Goal: Task Accomplishment & Management: Manage account settings

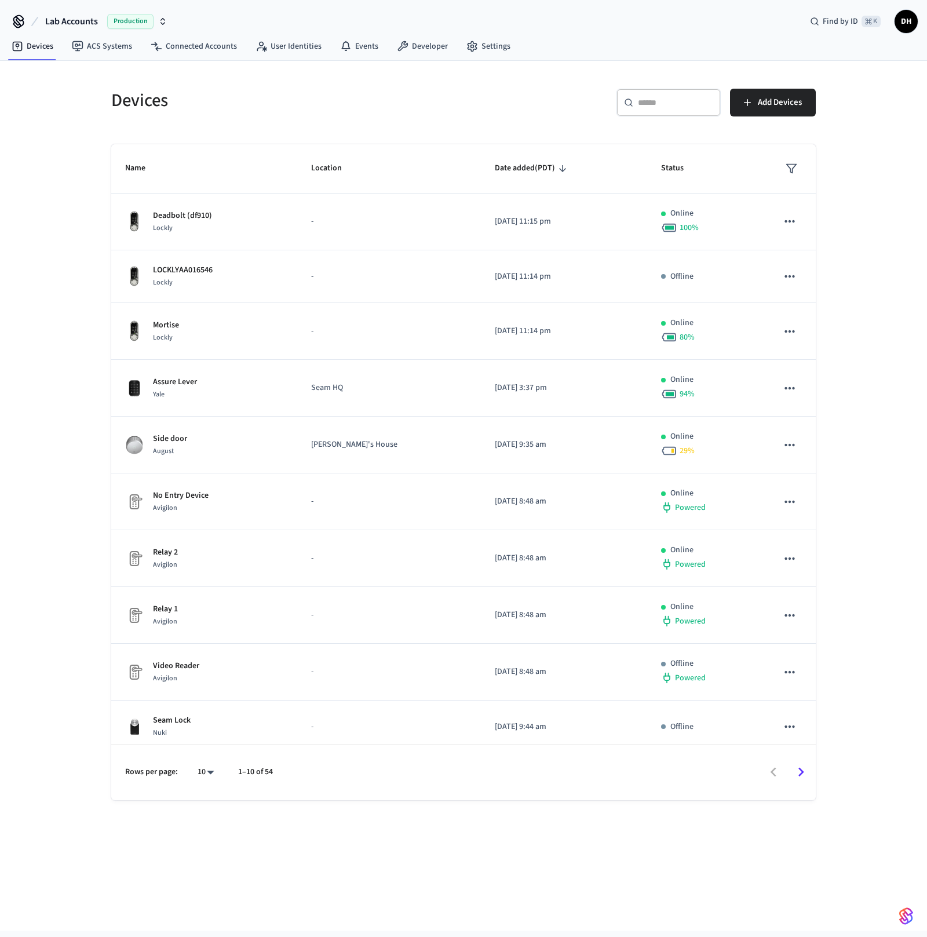
drag, startPoint x: 2, startPoint y: 105, endPoint x: -8, endPoint y: 105, distance: 10.4
click at [0, 105] on html "Lab Accounts Production Find by ID ⌘ K DH Devices ACS Systems Connected Account…" at bounding box center [463, 465] width 927 height 931
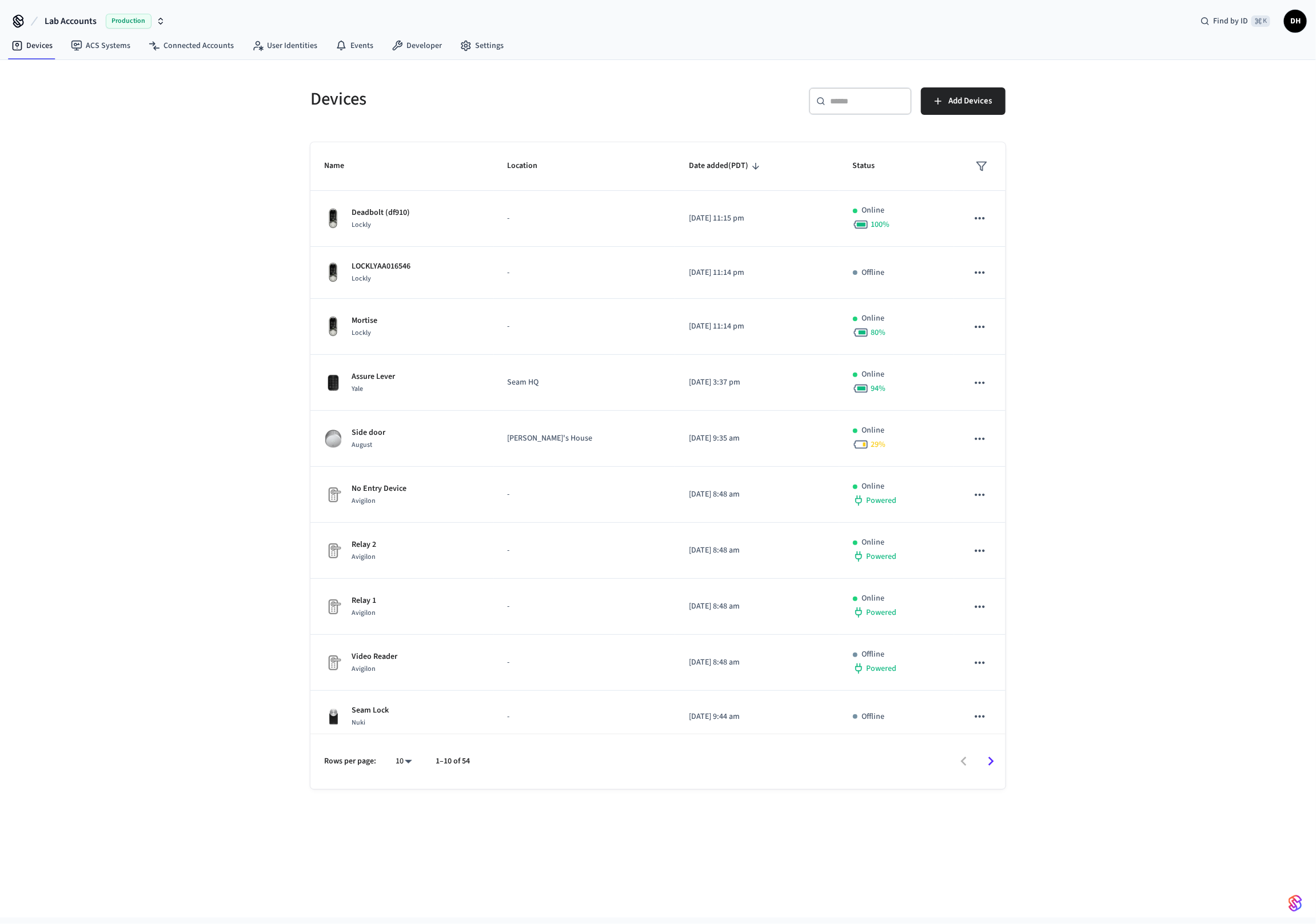
click at [99, 18] on button "Lab Accounts Production" at bounding box center [105, 21] width 127 height 24
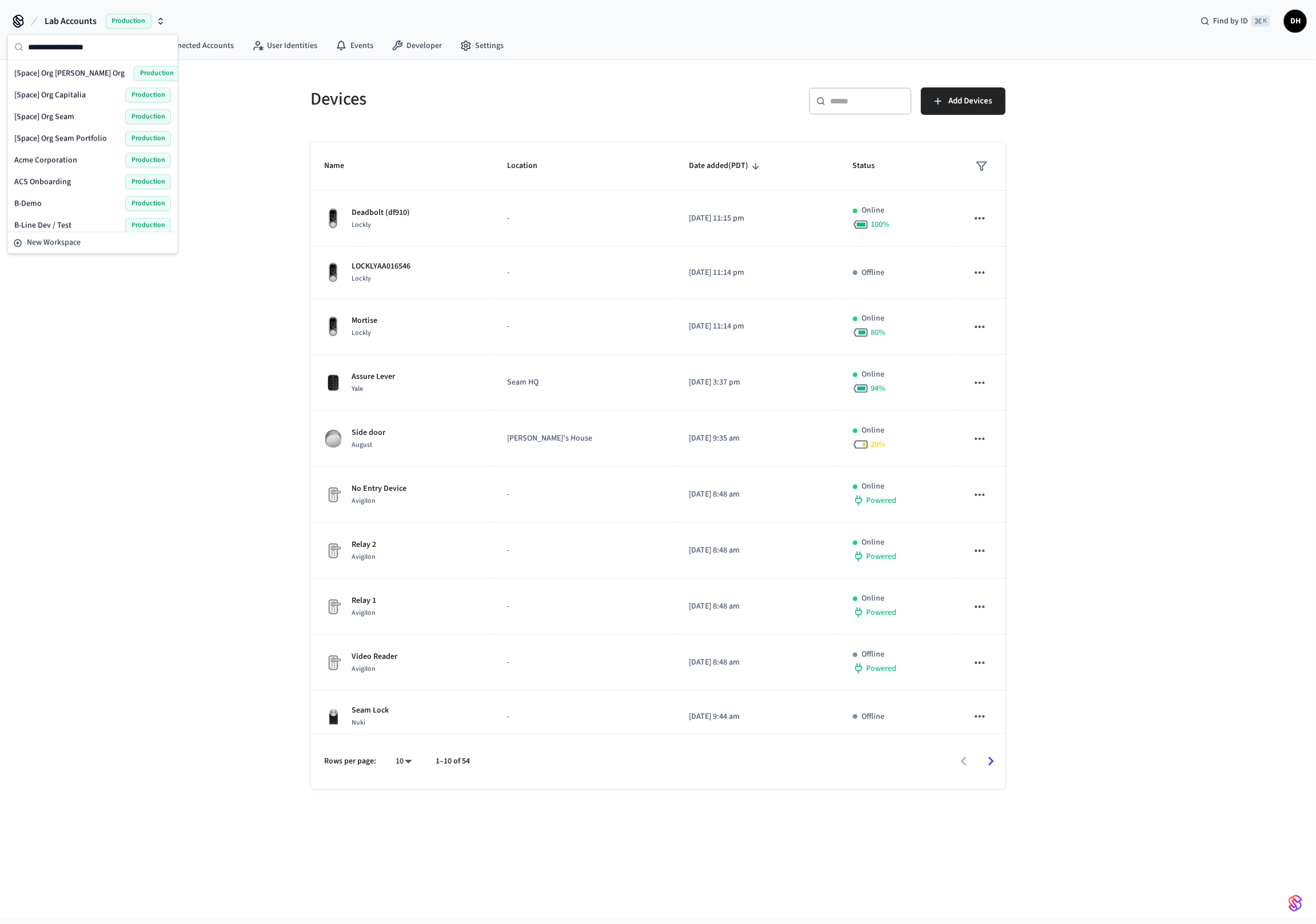
click at [85, 51] on input "text" at bounding box center [99, 47] width 143 height 26
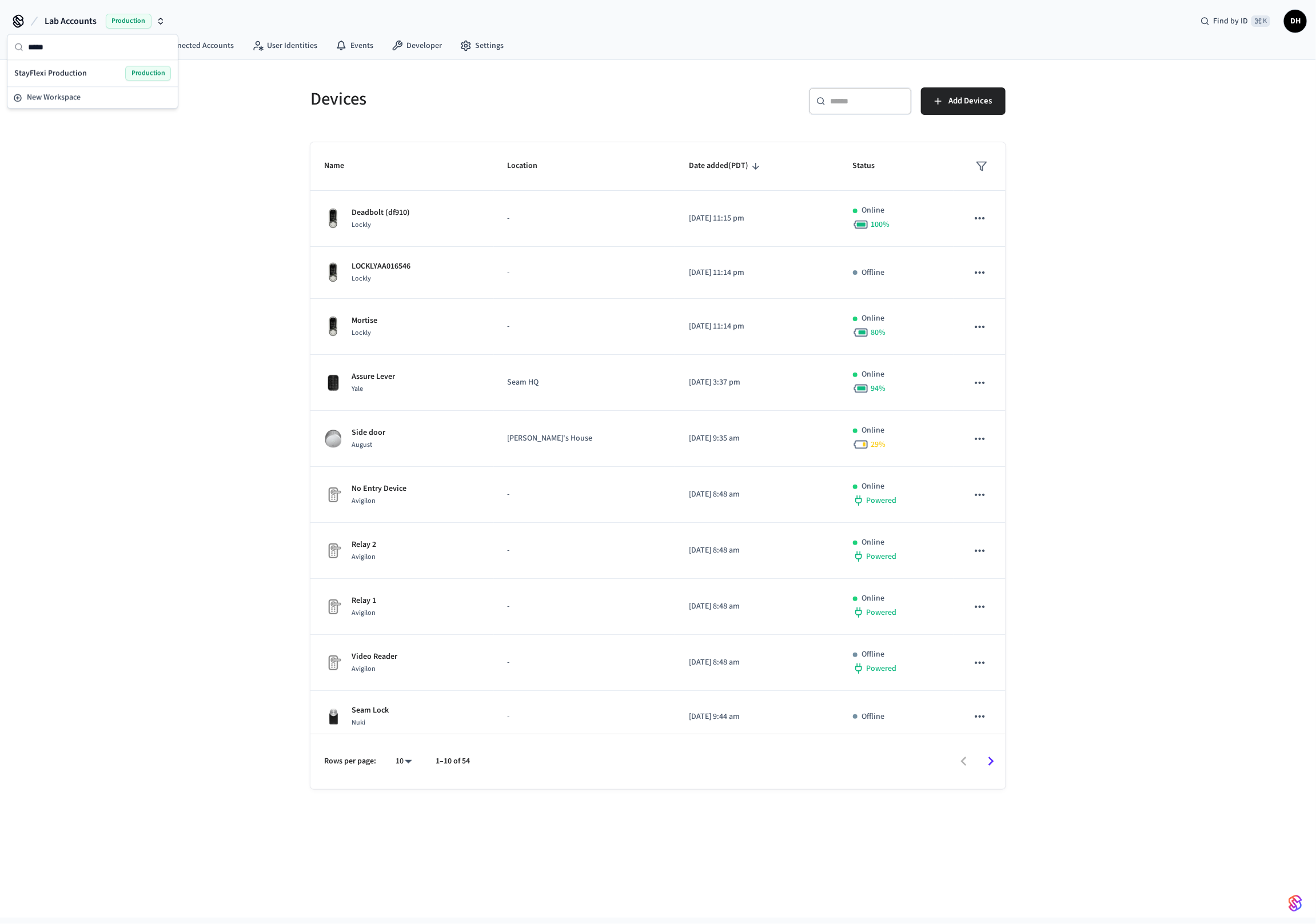
type input "*****"
click at [52, 75] on span "StayFlexi Production" at bounding box center [50, 73] width 73 height 12
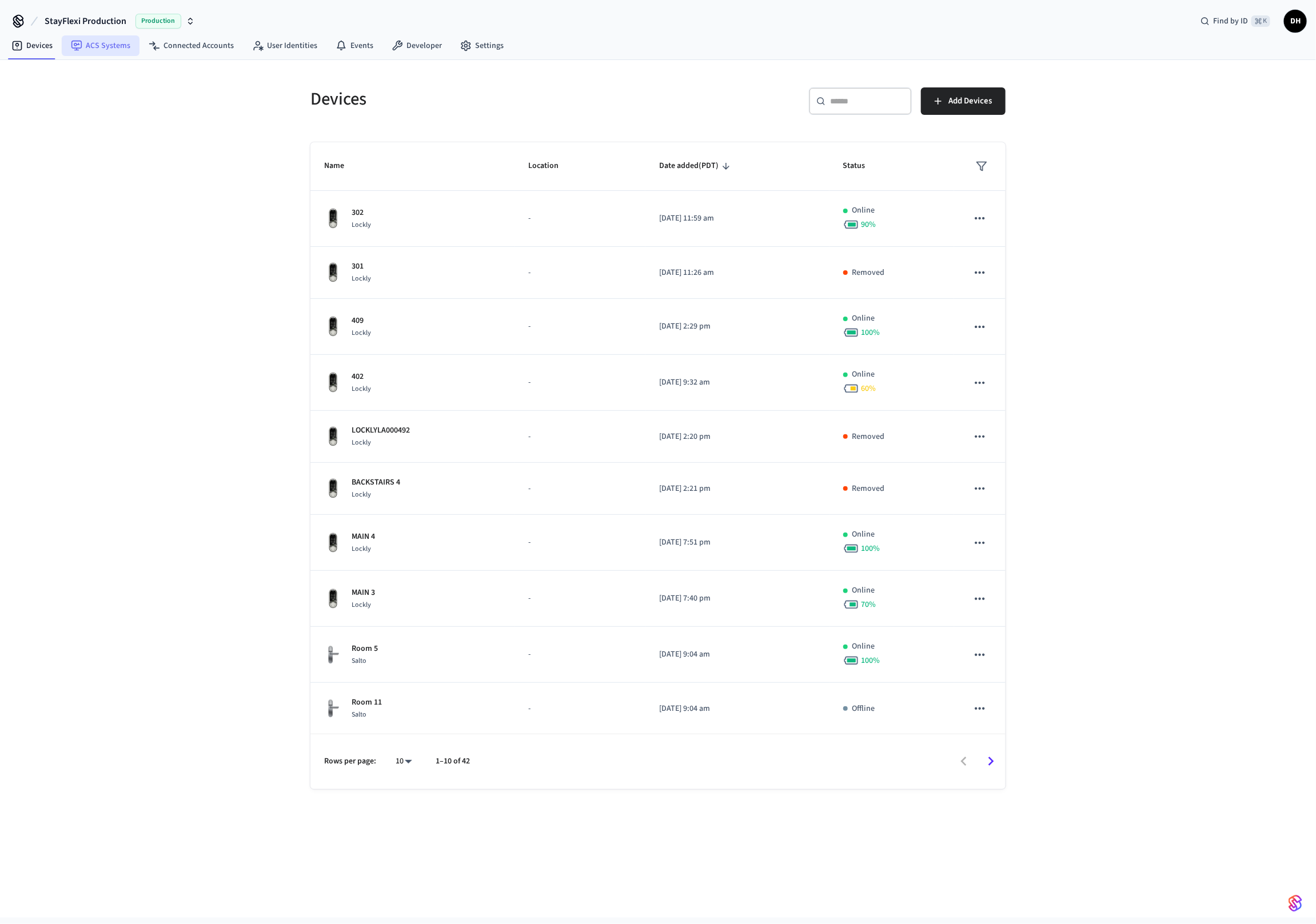
click at [110, 51] on link "ACS Systems" at bounding box center [101, 45] width 78 height 21
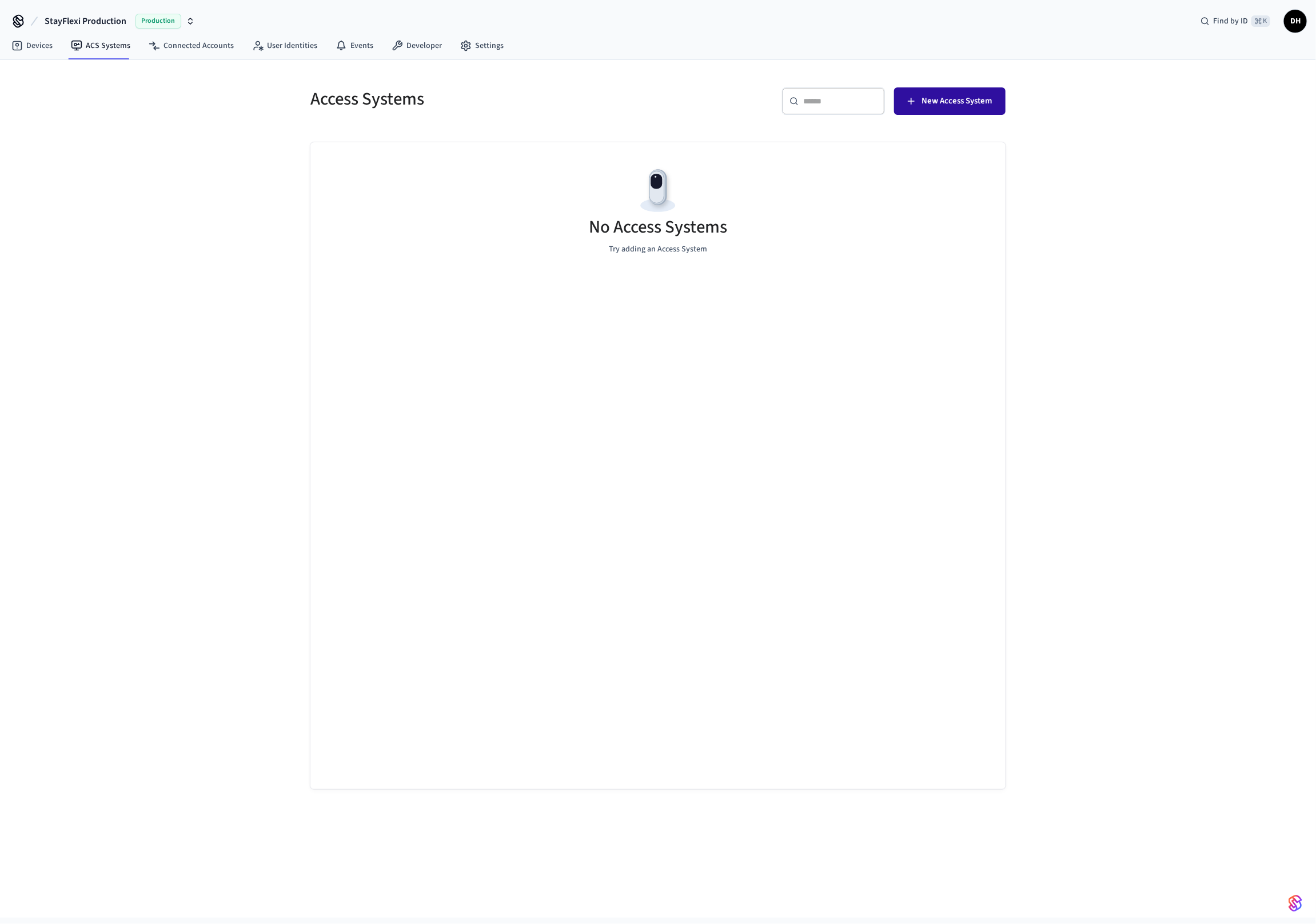
click at [914, 107] on span "New Access System" at bounding box center [956, 101] width 70 height 15
click at [44, 41] on link "Devices" at bounding box center [32, 45] width 59 height 21
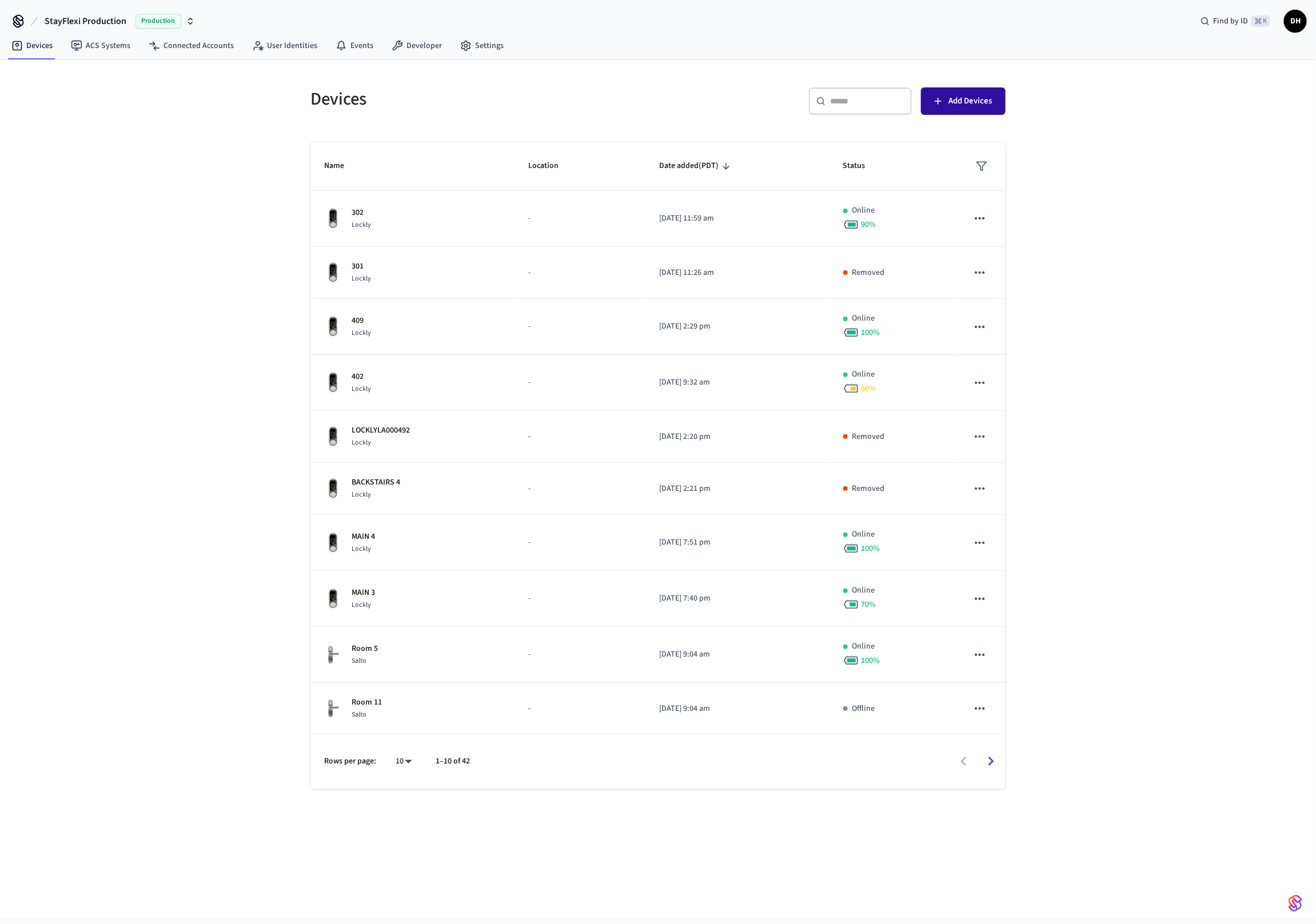
click at [914, 106] on span "Add Devices" at bounding box center [971, 101] width 43 height 15
click at [178, 42] on link "Connected Accounts" at bounding box center [190, 45] width 104 height 21
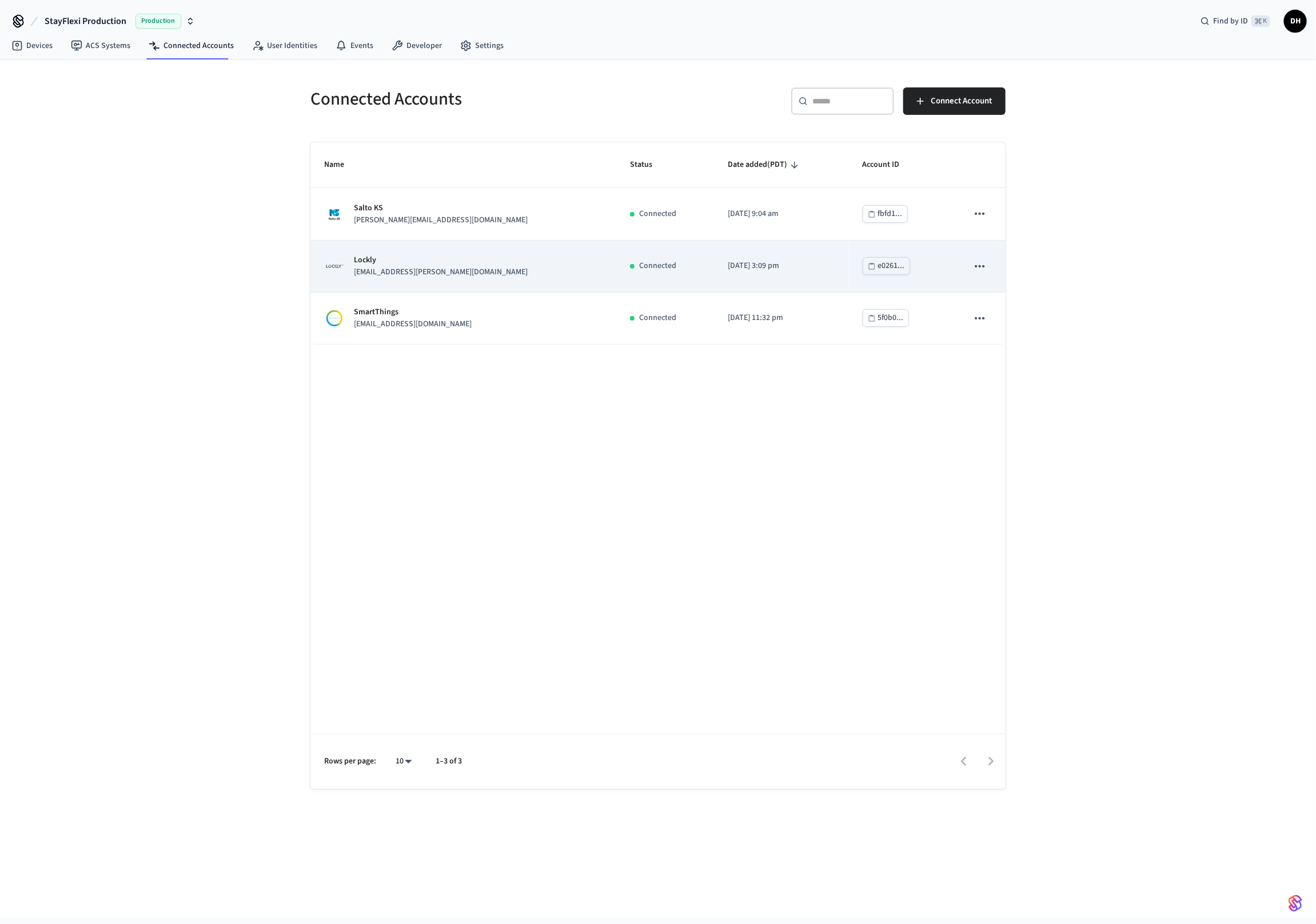
click at [417, 254] on p "Lockly" at bounding box center [441, 260] width 174 height 12
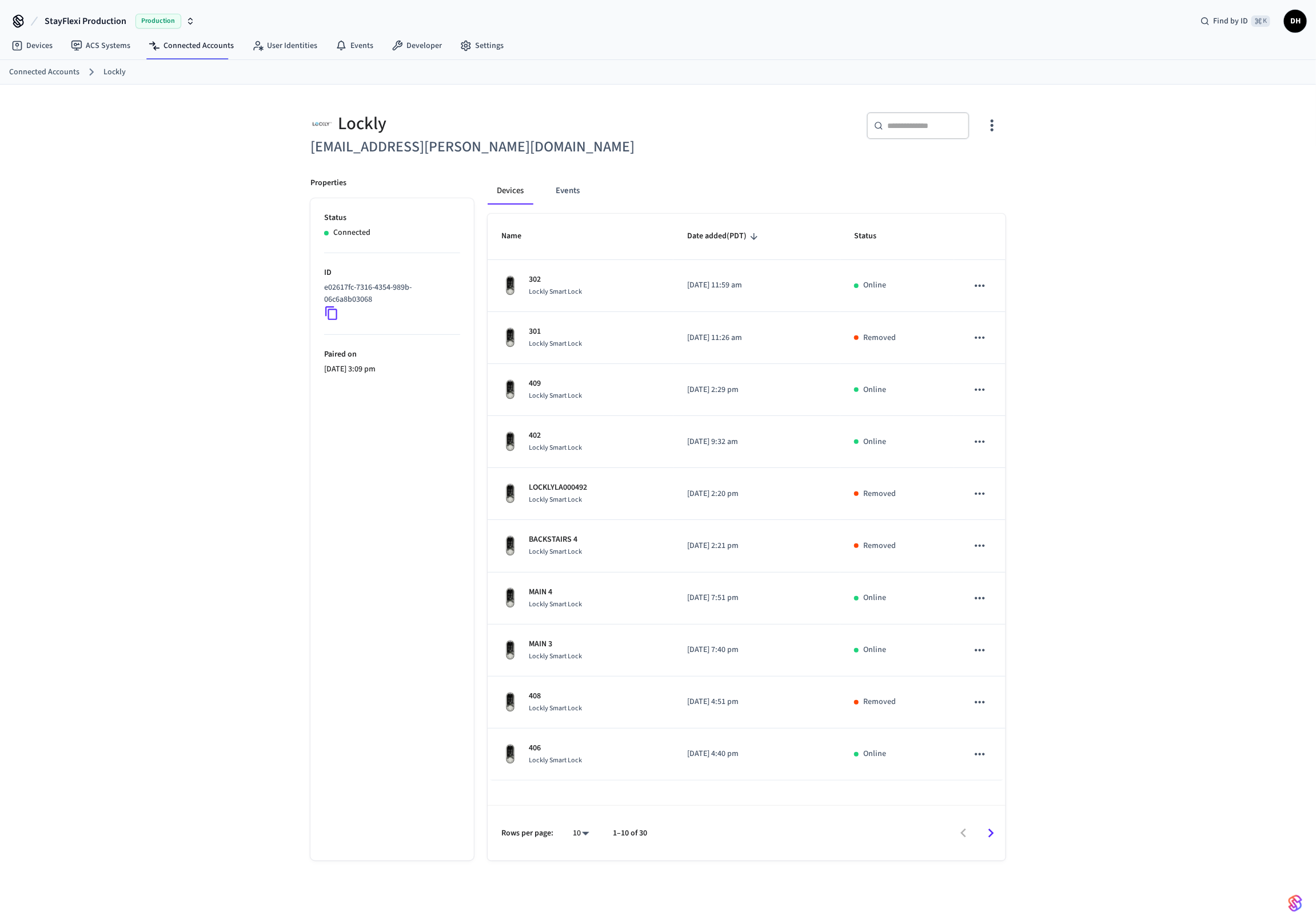
click at [914, 834] on icon "Go to next page" at bounding box center [991, 832] width 6 height 9
click at [914, 830] on icon "Go to next page" at bounding box center [991, 833] width 18 height 18
click at [914, 830] on icon "Go to previous page" at bounding box center [964, 832] width 6 height 9
click at [561, 242] on th "Name" at bounding box center [580, 237] width 185 height 45
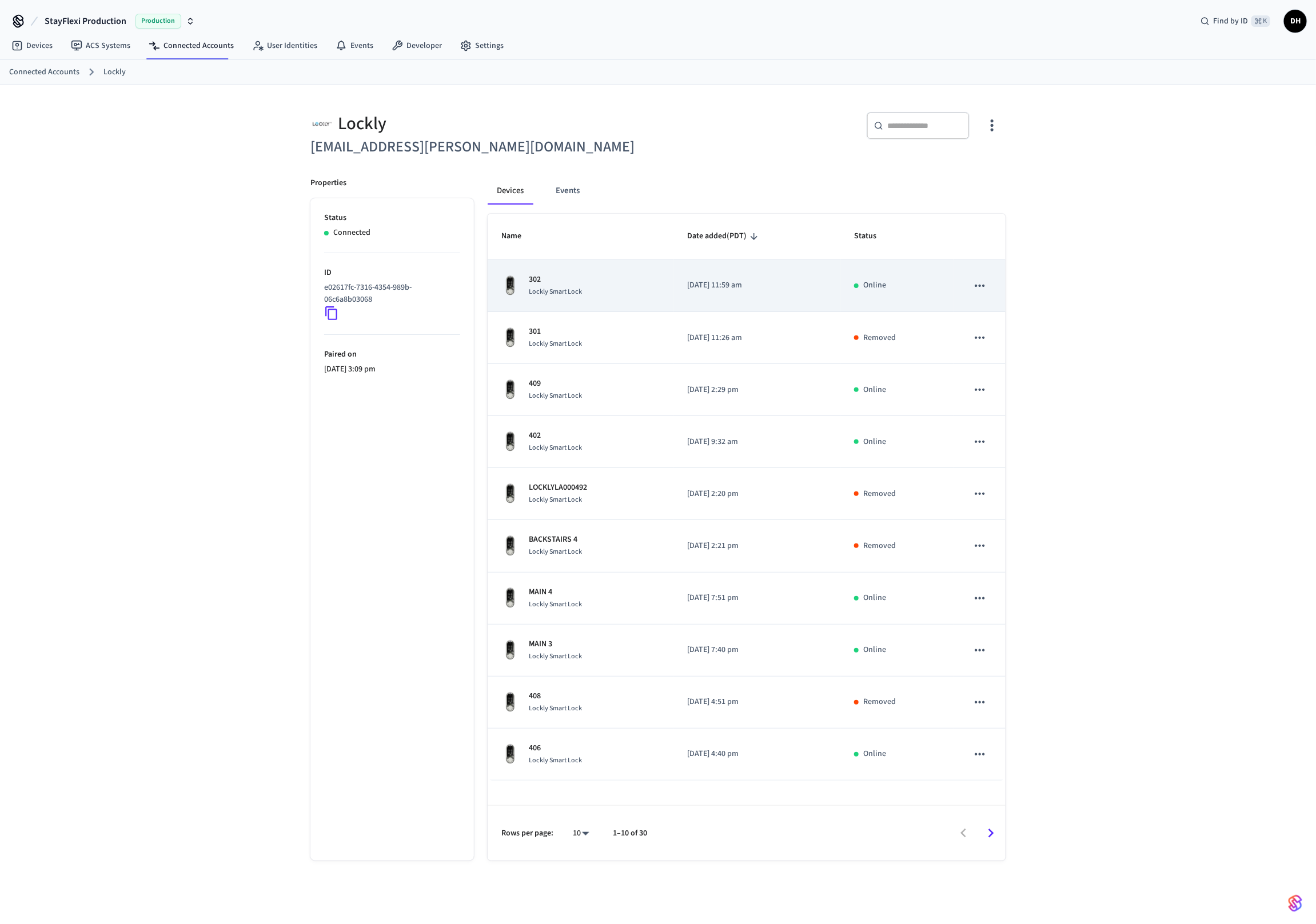
click at [575, 304] on td "302 Lockly Smart Lock" at bounding box center [580, 286] width 185 height 52
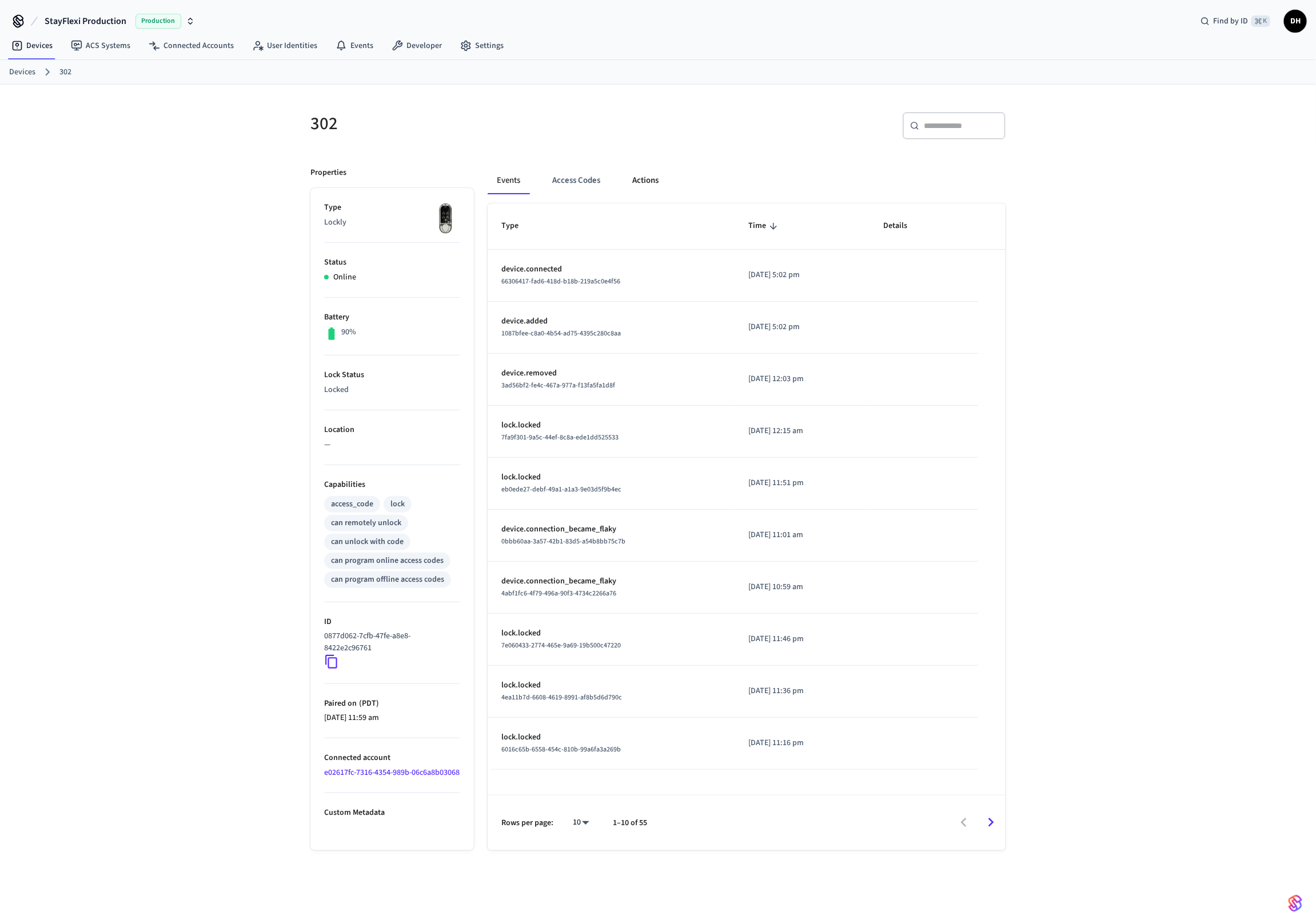
click at [649, 180] on button "Actions" at bounding box center [645, 180] width 44 height 28
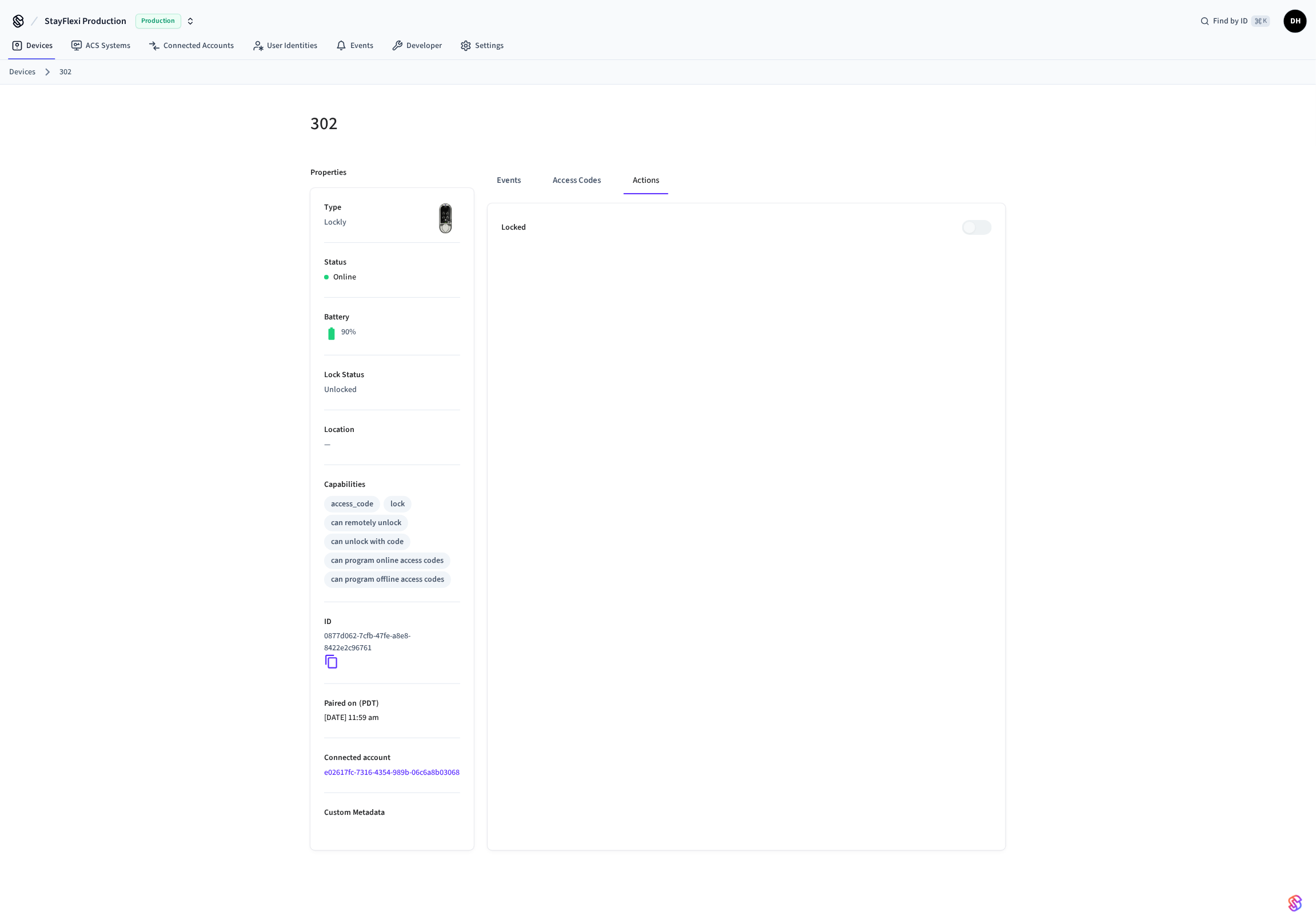
click at [728, 392] on ul "Locked" at bounding box center [746, 527] width 518 height 647
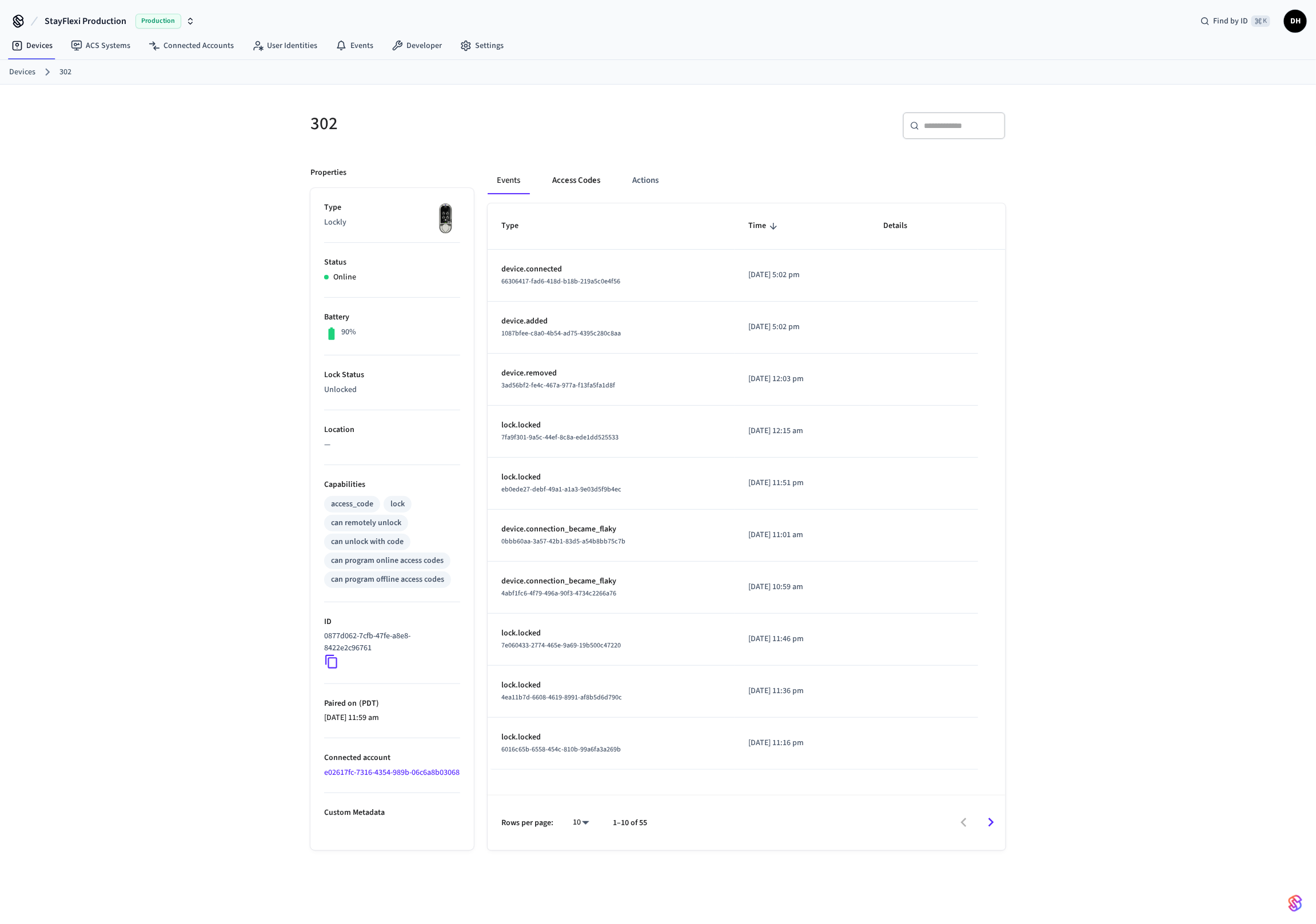
click at [572, 178] on button "Access Codes" at bounding box center [576, 180] width 66 height 28
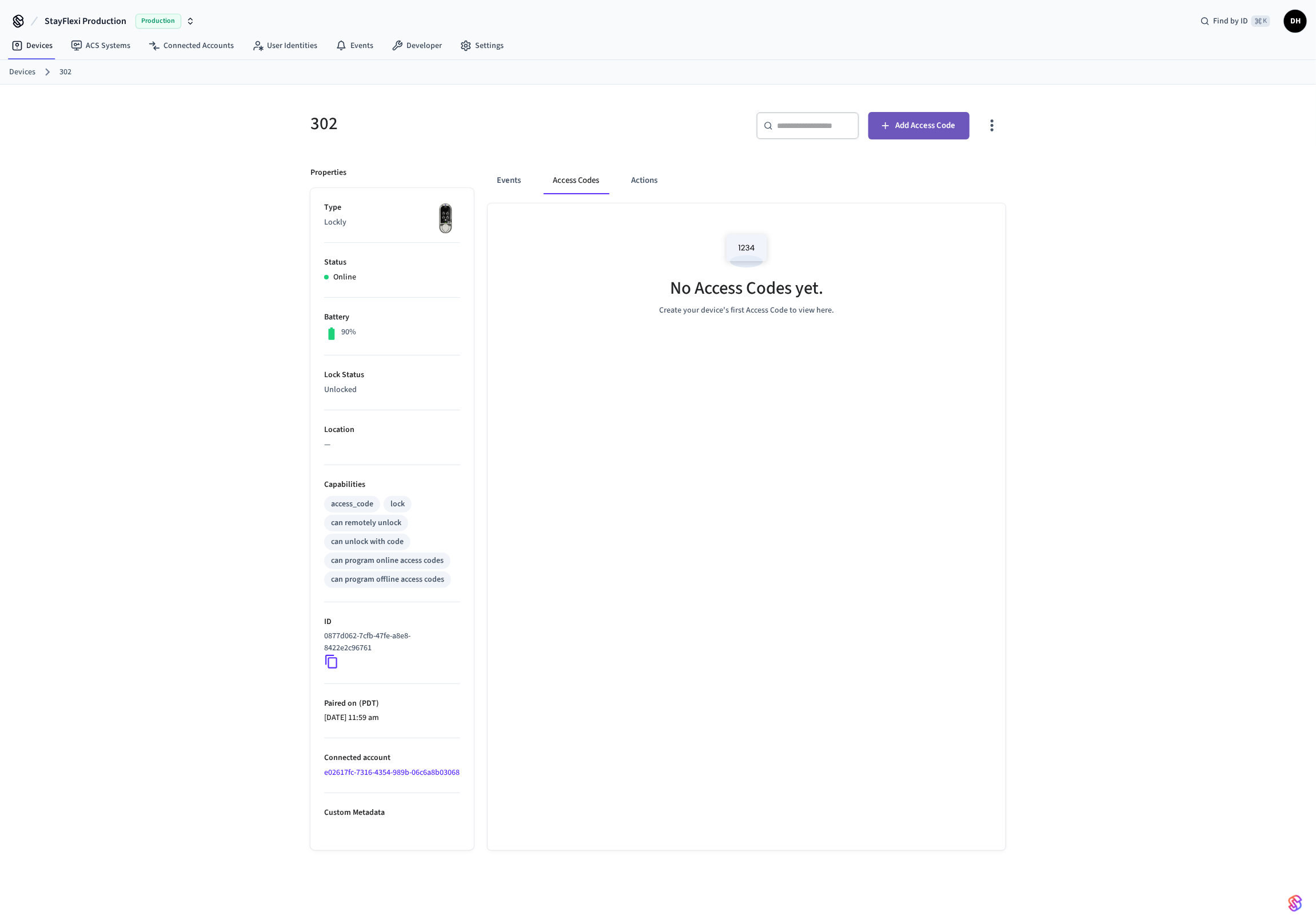
click at [916, 130] on span "Add Access Code" at bounding box center [925, 125] width 60 height 15
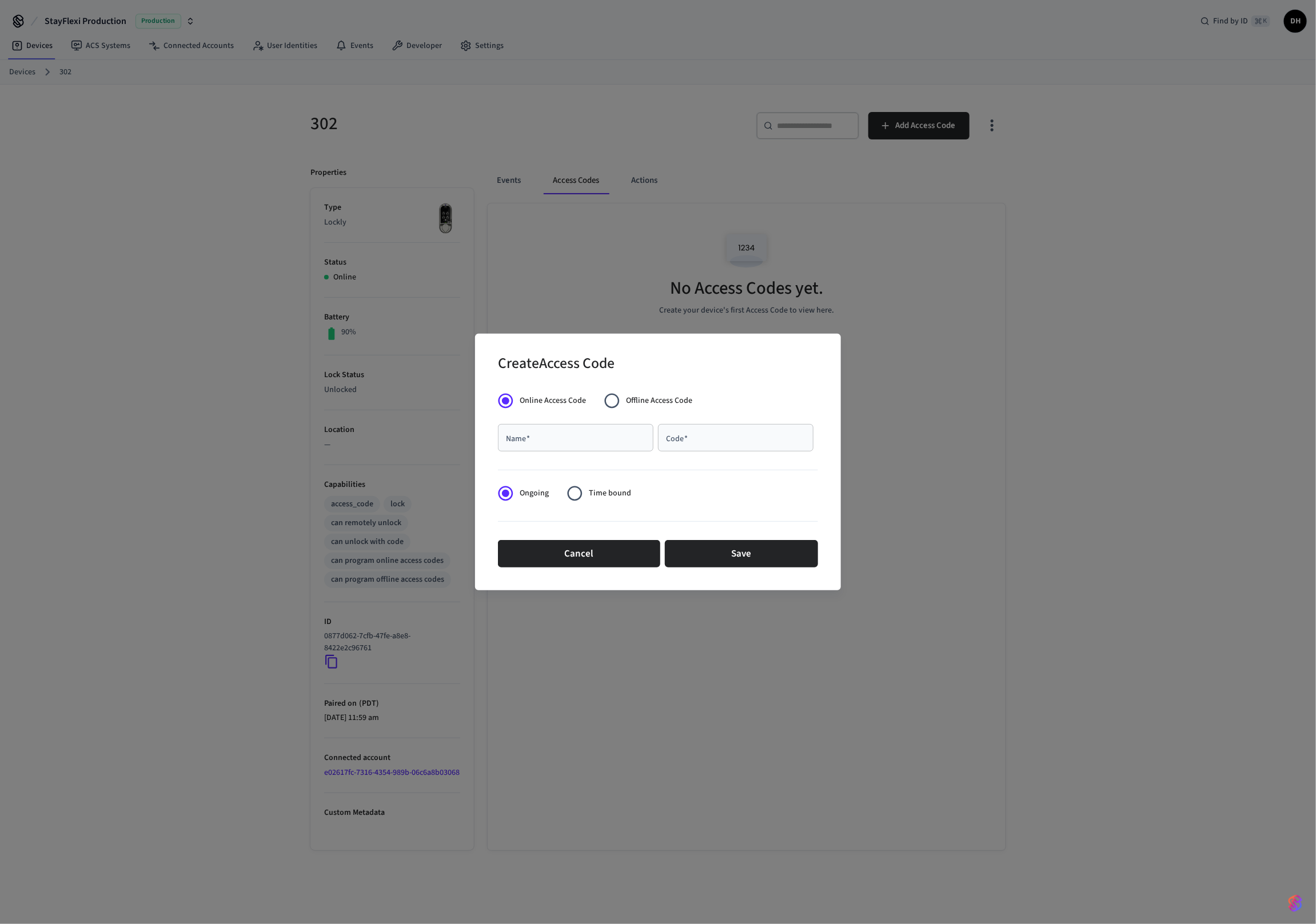
click at [525, 439] on input "Name   *" at bounding box center [576, 438] width 142 height 12
type input "****"
click at [730, 450] on div "Code   *" at bounding box center [736, 438] width 156 height 28
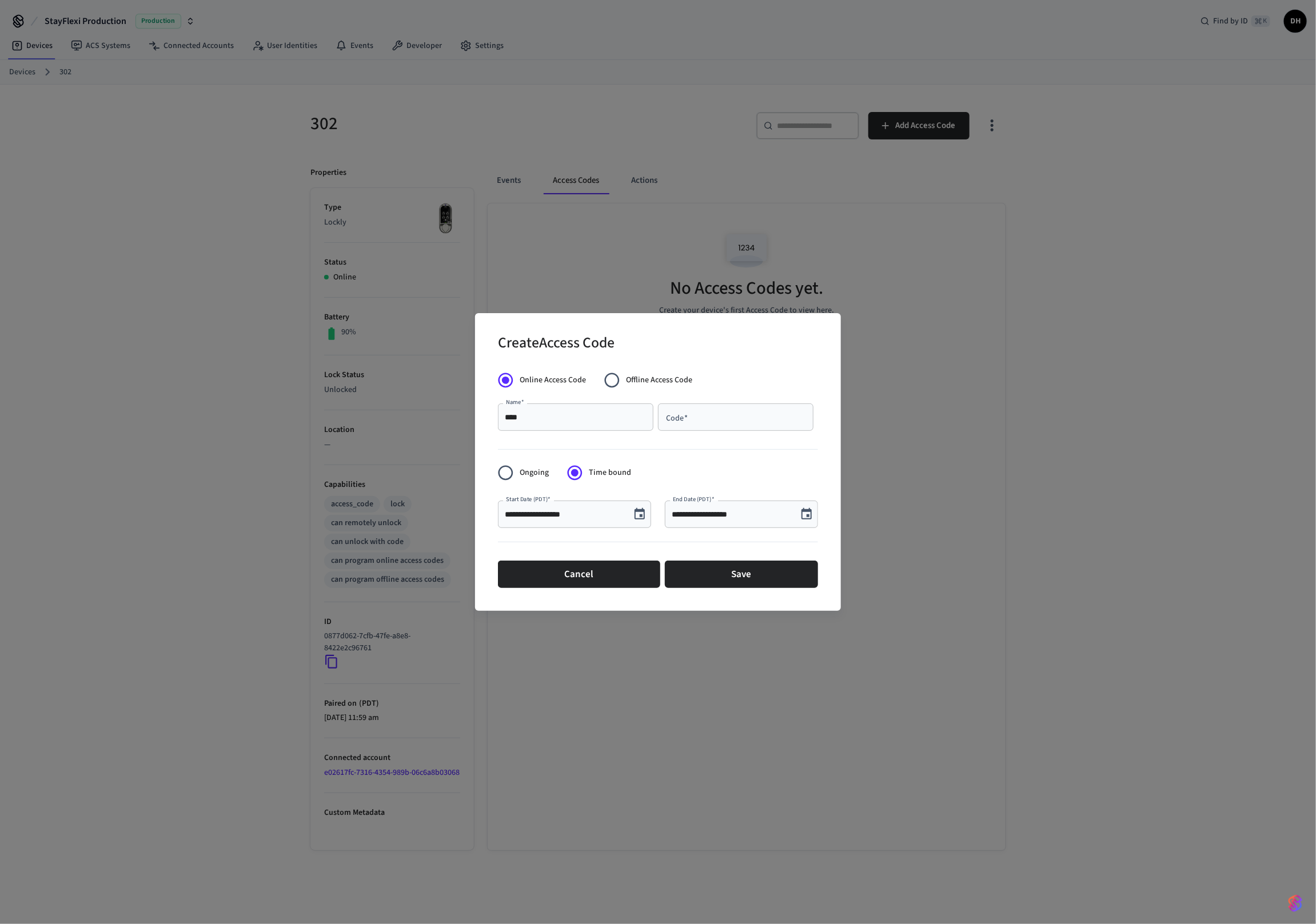
click at [806, 516] on icon "Choose date, selected date is Sep 15, 2025" at bounding box center [807, 515] width 14 height 14
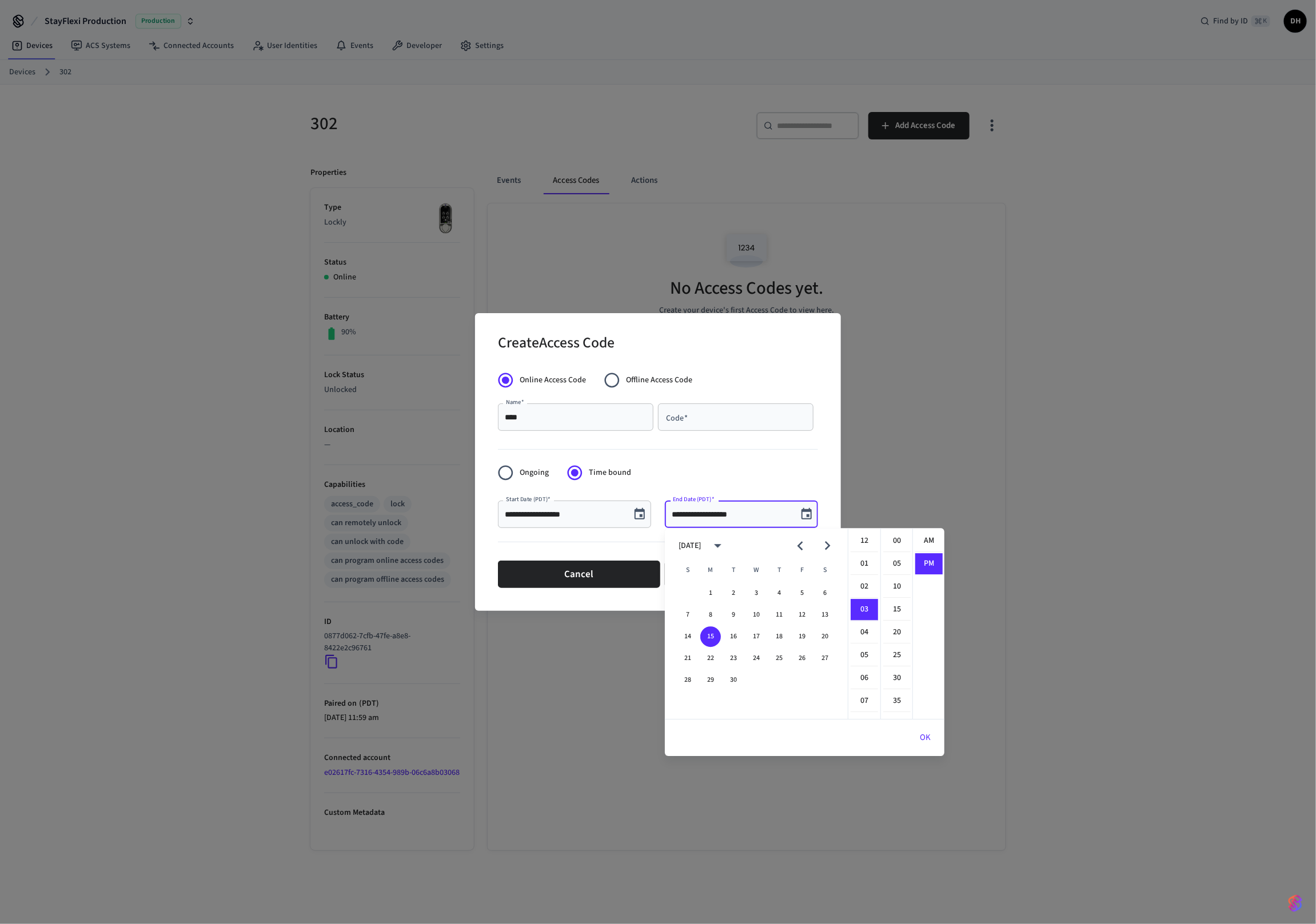
scroll to position [21, 0]
click at [760, 637] on button "17" at bounding box center [756, 636] width 21 height 21
type input "**********"
click at [925, 738] on button "OK" at bounding box center [925, 738] width 38 height 28
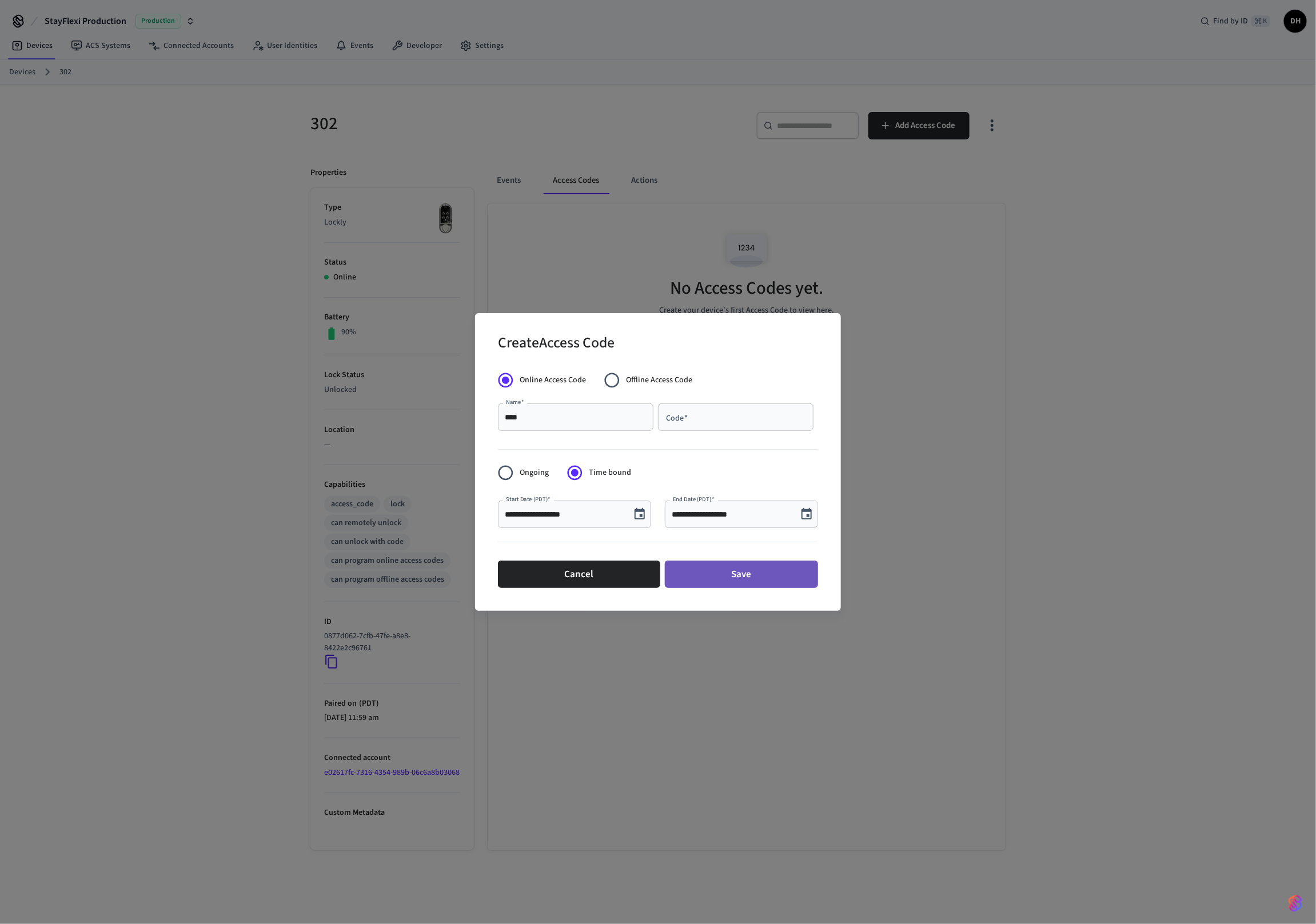
click at [780, 579] on button "Save" at bounding box center [741, 575] width 153 height 28
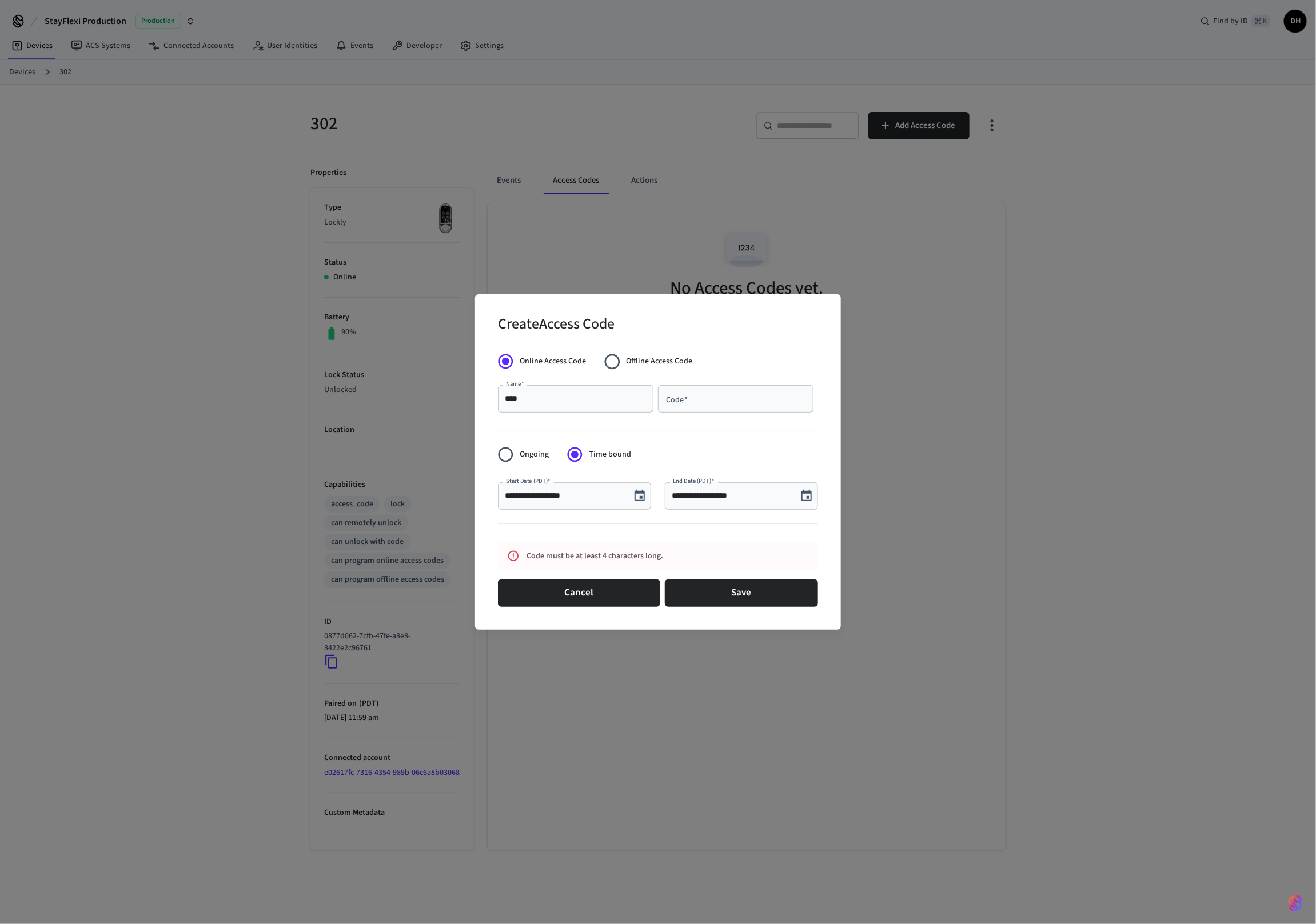
click at [697, 392] on div "Code   *" at bounding box center [736, 399] width 156 height 28
click at [746, 593] on button "Save" at bounding box center [741, 594] width 153 height 28
click at [691, 403] on input "****" at bounding box center [736, 399] width 142 height 12
type input "******"
click at [739, 588] on button "Save" at bounding box center [741, 594] width 153 height 28
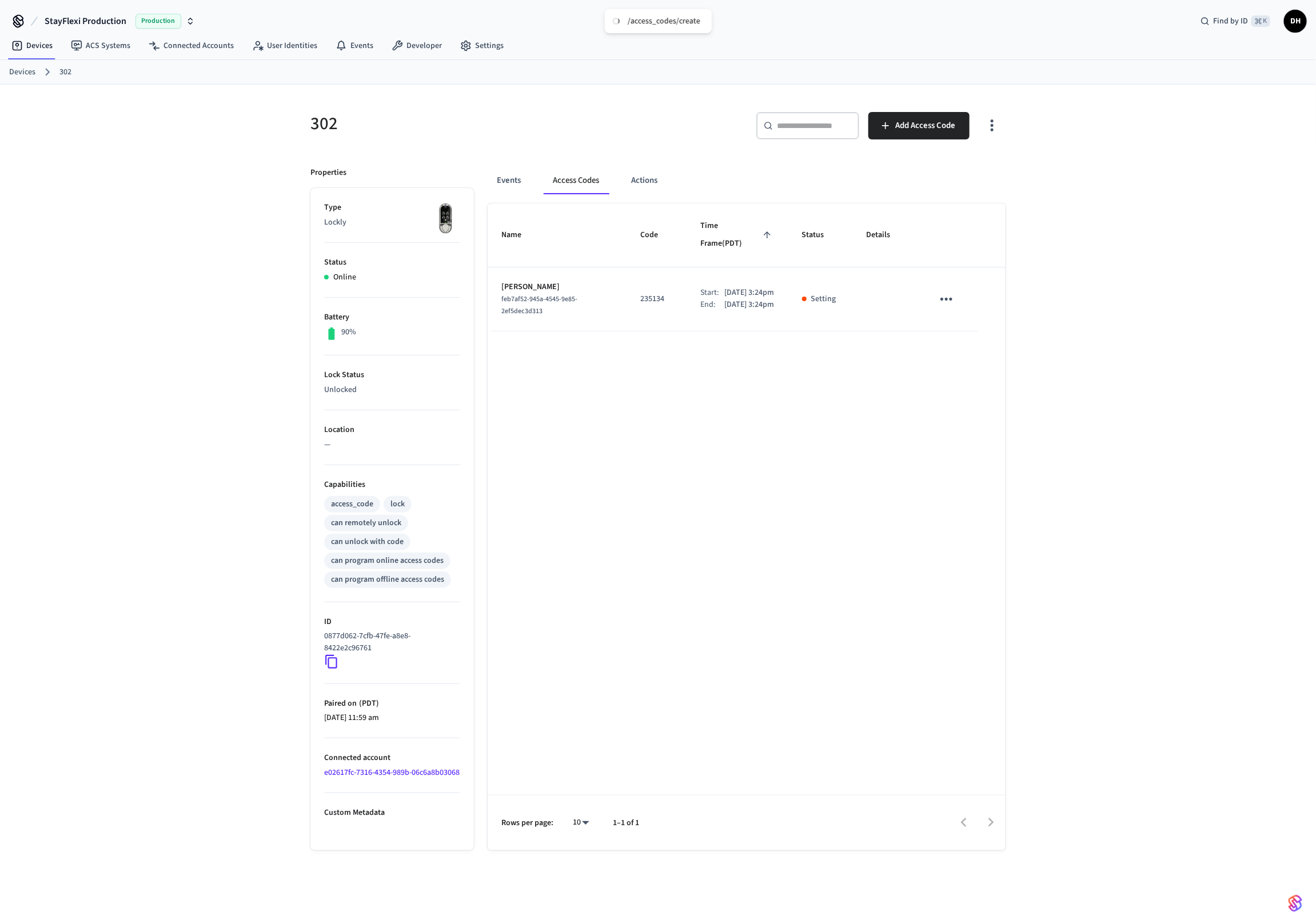
click at [715, 431] on div "Name Code Time Frame (PDT) Status Details Dawn feb7af52-945a-4545-9e85-2ef5dec3…" at bounding box center [746, 527] width 518 height 647
click at [515, 173] on button "Events" at bounding box center [508, 180] width 42 height 28
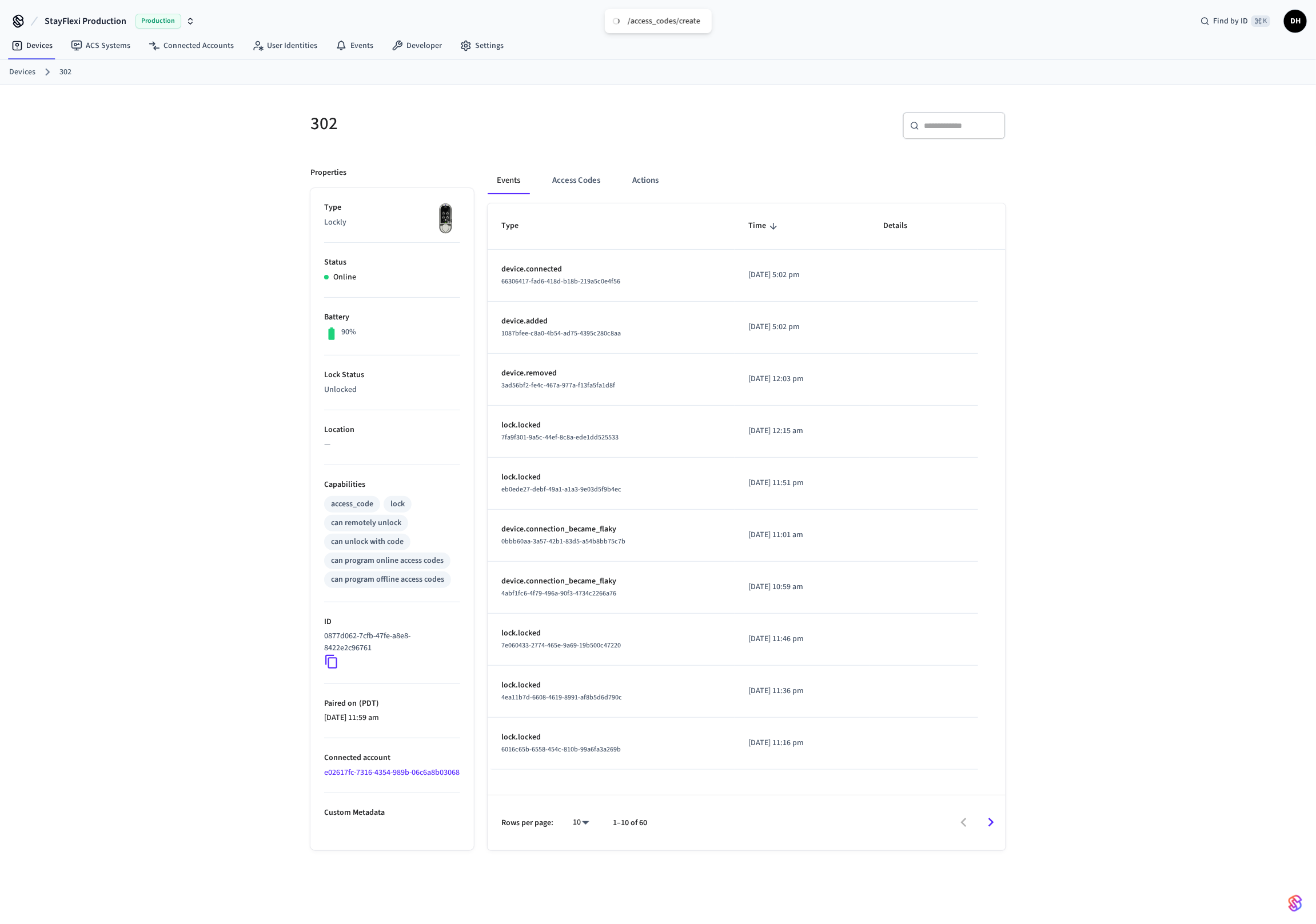
click at [89, 97] on div "302 ​ ​ Properties Type Lockly Status Online Battery 90% Lock Status Unlocked L…" at bounding box center [658, 514] width 1316 height 858
click at [42, 46] on link "Devices" at bounding box center [32, 45] width 59 height 21
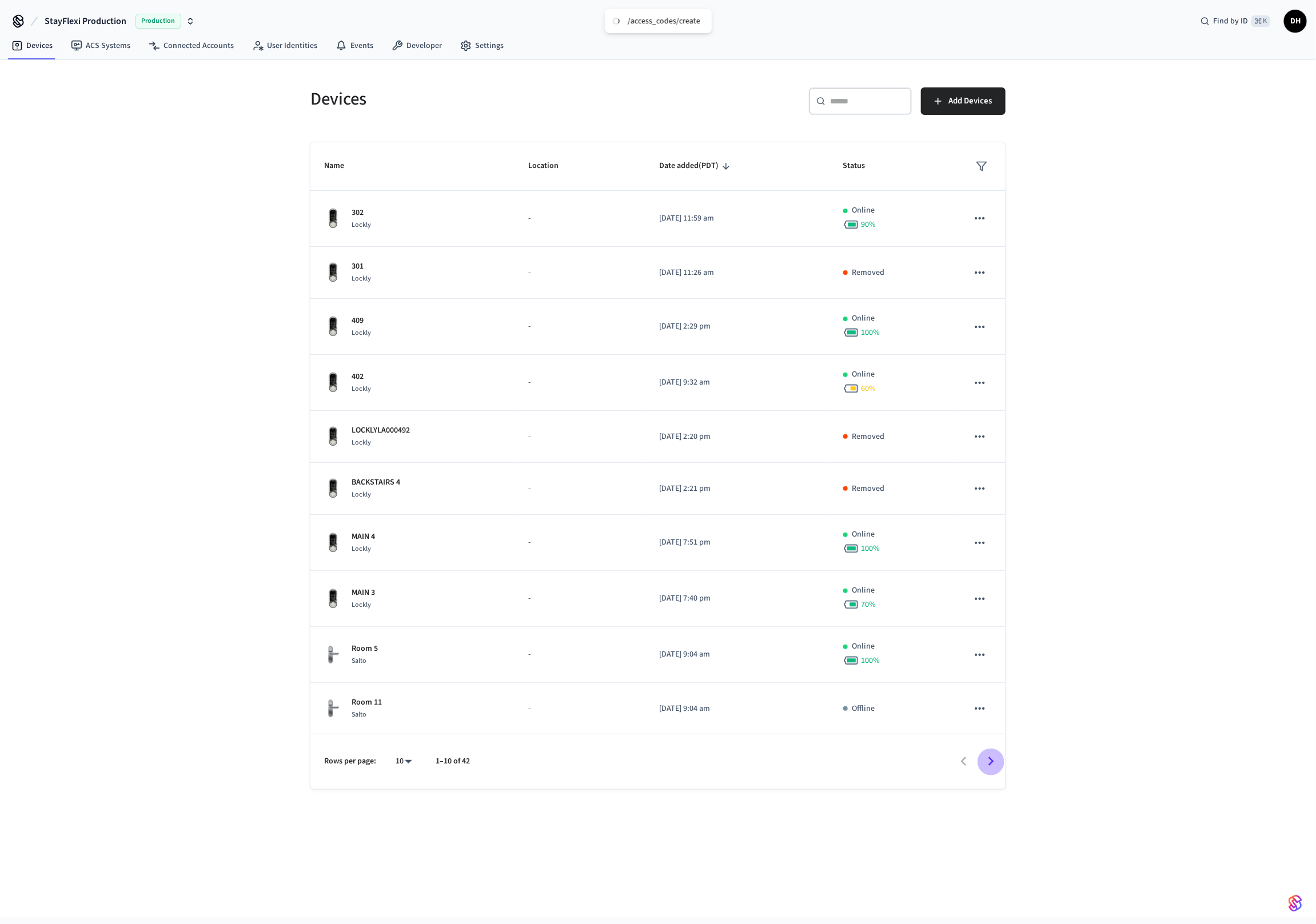
click at [988, 763] on icon "Go to next page" at bounding box center [991, 761] width 18 height 18
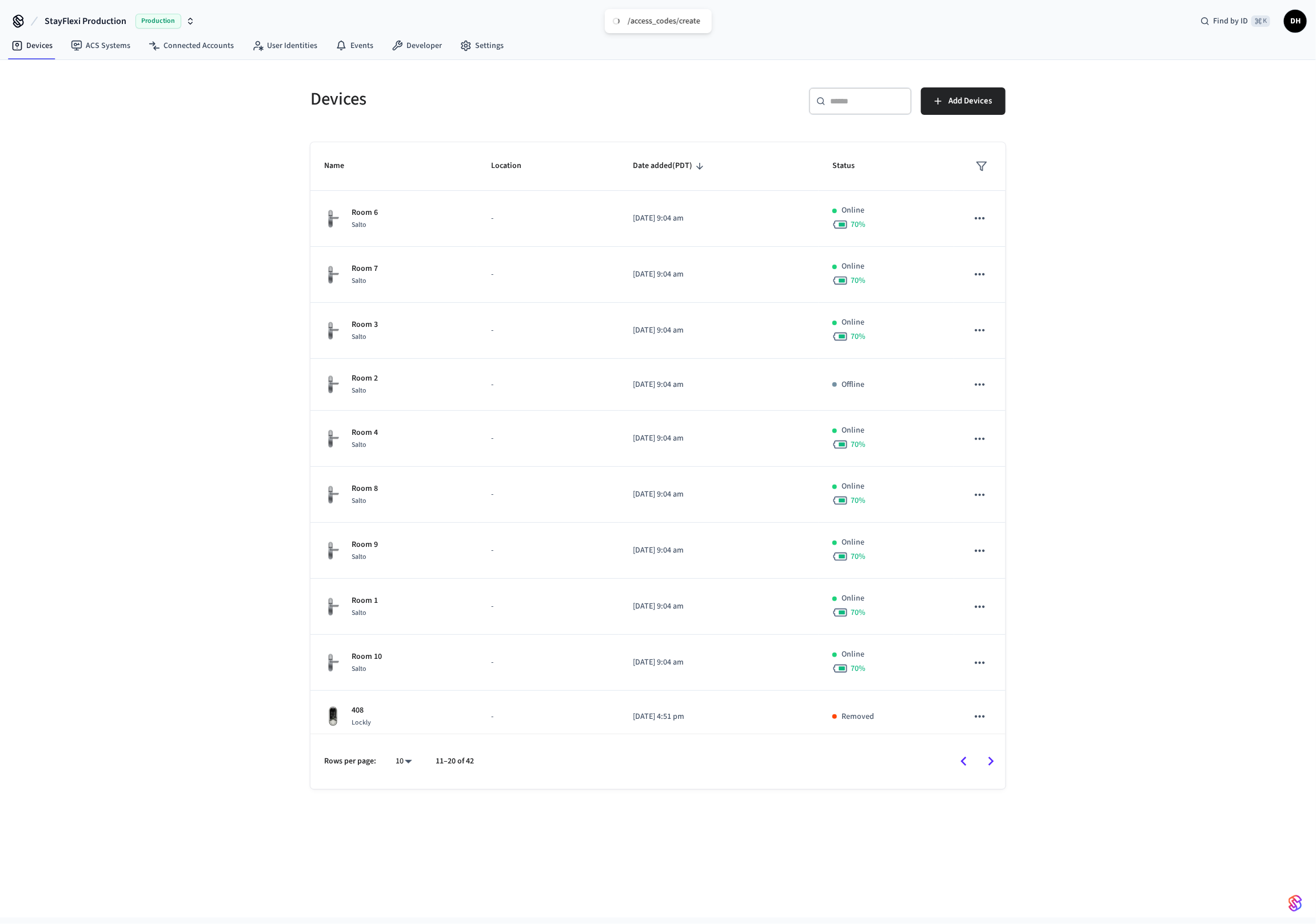
click at [959, 762] on icon "Go to previous page" at bounding box center [964, 761] width 18 height 18
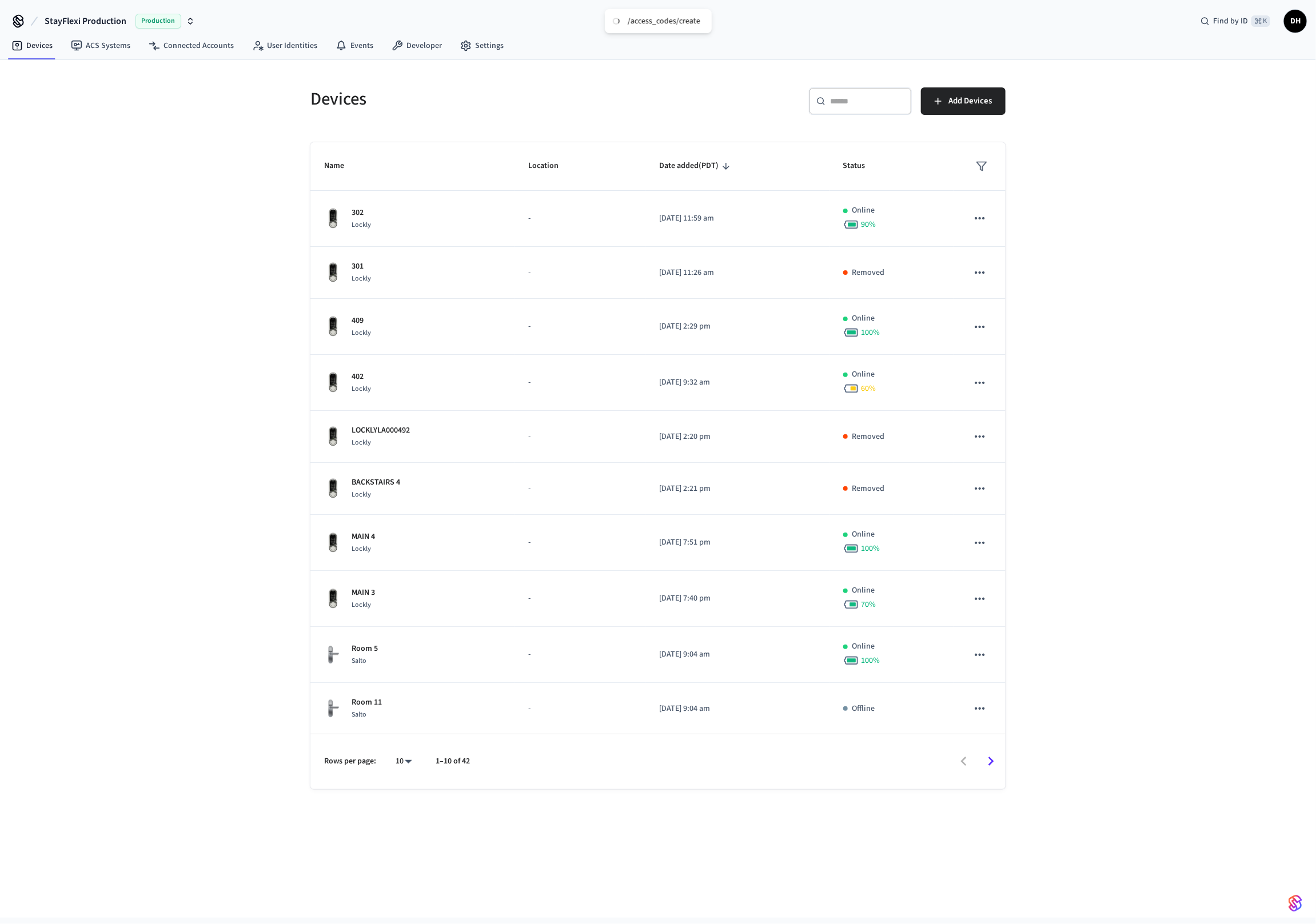
click at [165, 108] on div "Devices ​ ​ Add Devices Name Location Date added (PDT) Status 302 Lockly - 2025…" at bounding box center [658, 489] width 1316 height 858
click at [989, 764] on icon "Go to next page" at bounding box center [991, 761] width 6 height 9
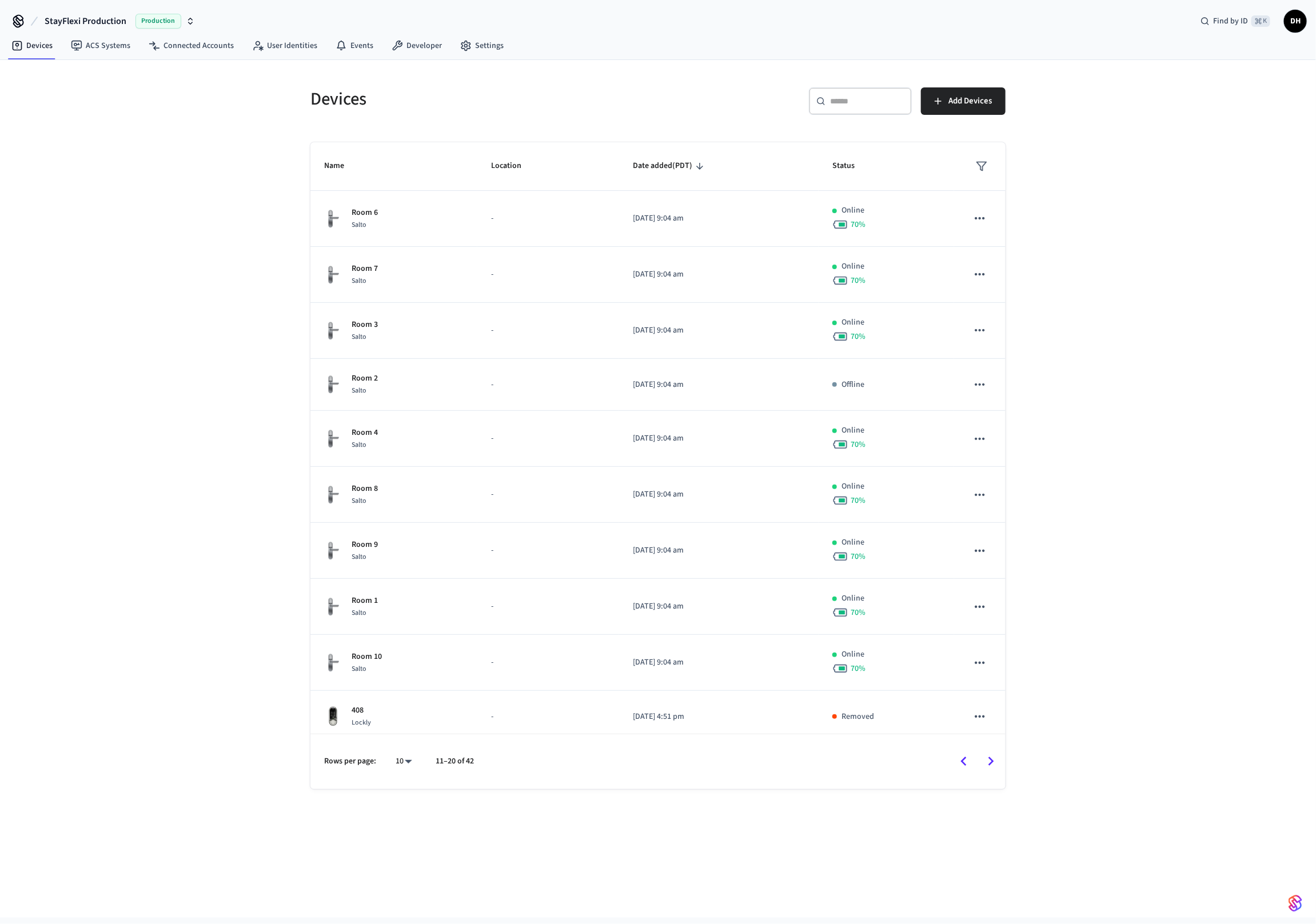
click at [853, 107] on div "​ ​" at bounding box center [860, 102] width 103 height 28
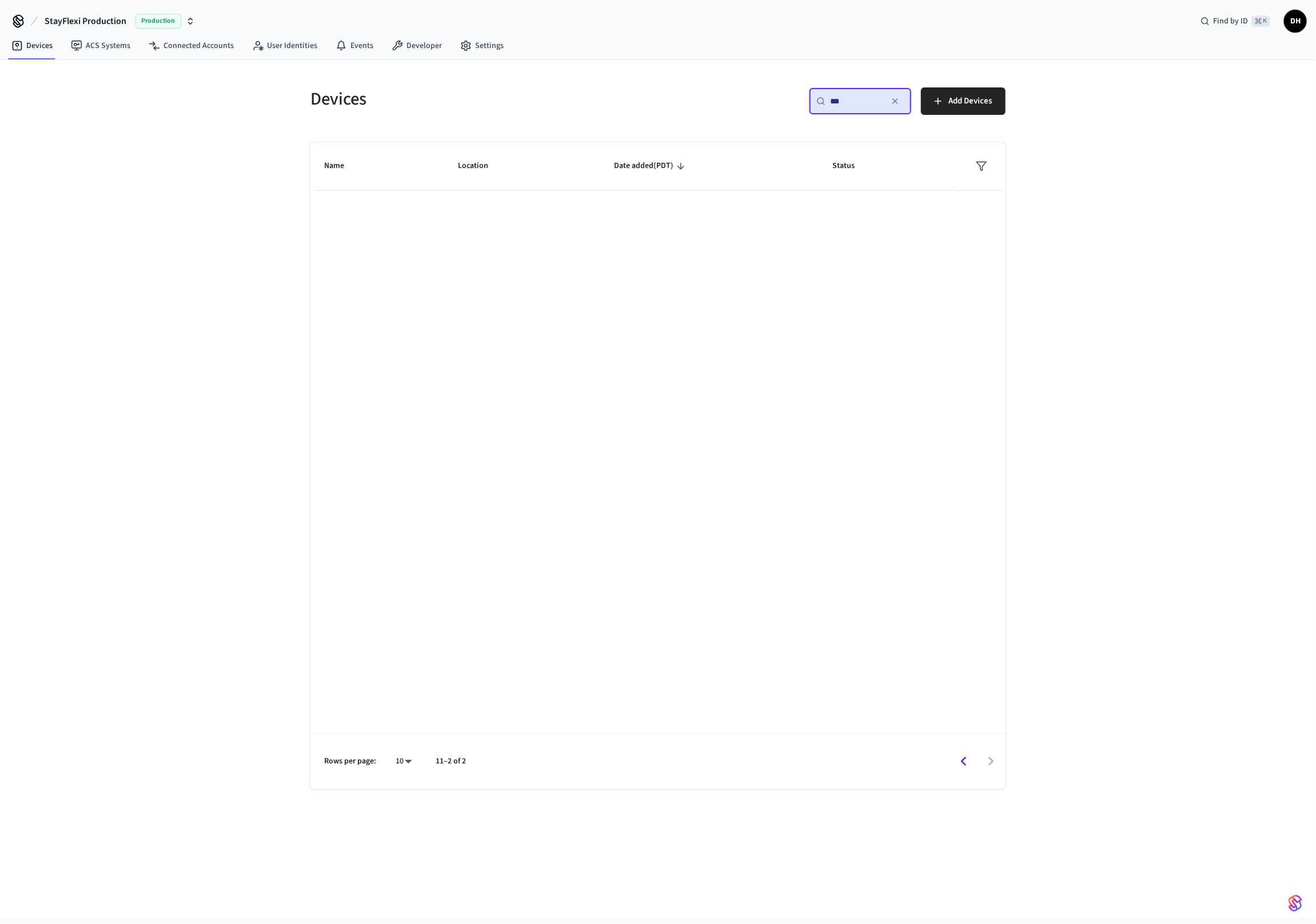
type input "***"
click at [967, 760] on icon "Go to previous page" at bounding box center [964, 761] width 18 height 18
click at [526, 470] on div "Name Location Date added (PDT) Status 301 Lockly - 2025/09/09 at 11:26 am Remov…" at bounding box center [658, 465] width 695 height 647
click at [901, 104] on button "button" at bounding box center [895, 101] width 19 height 19
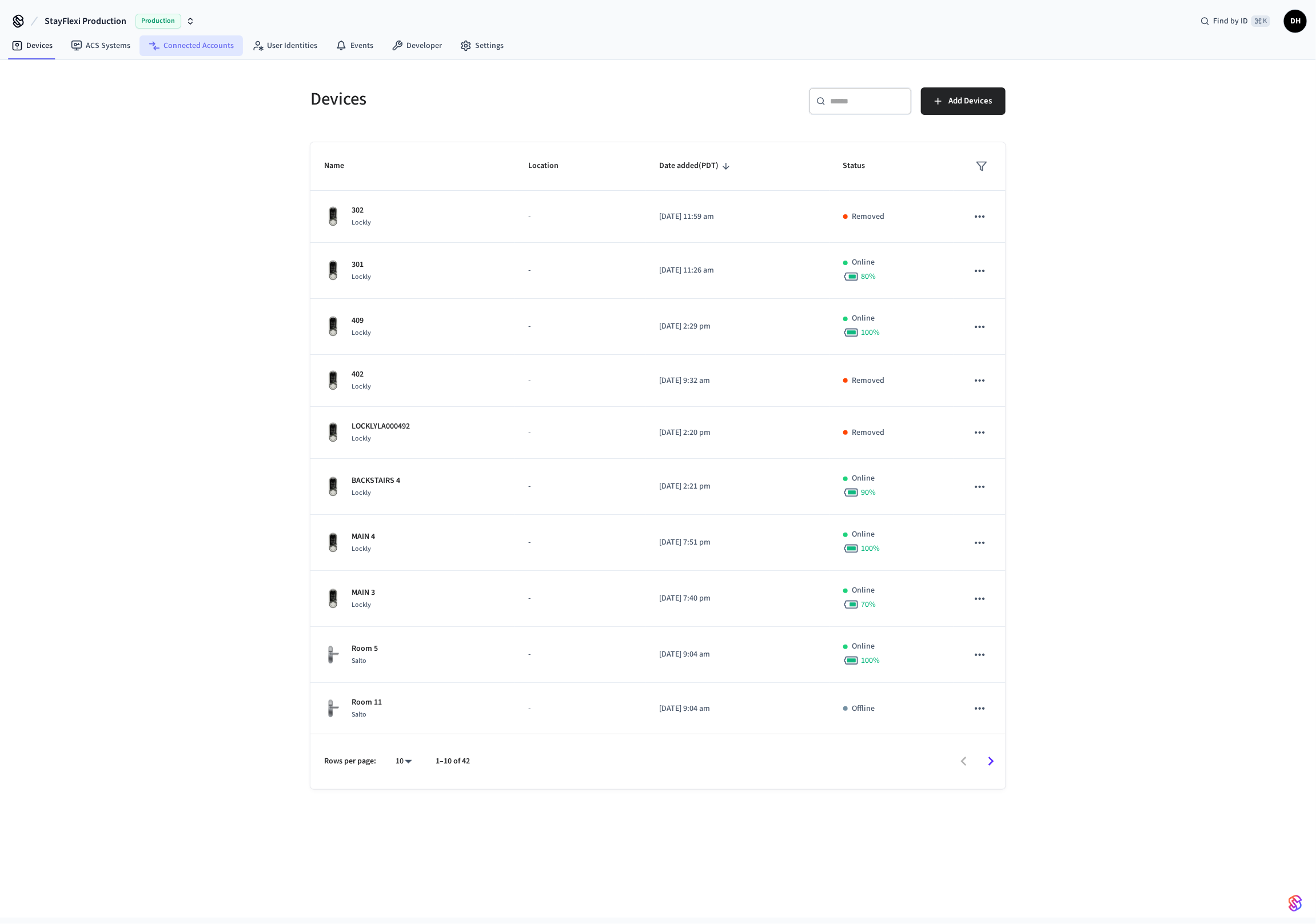
click at [168, 39] on link "Connected Accounts" at bounding box center [190, 45] width 104 height 21
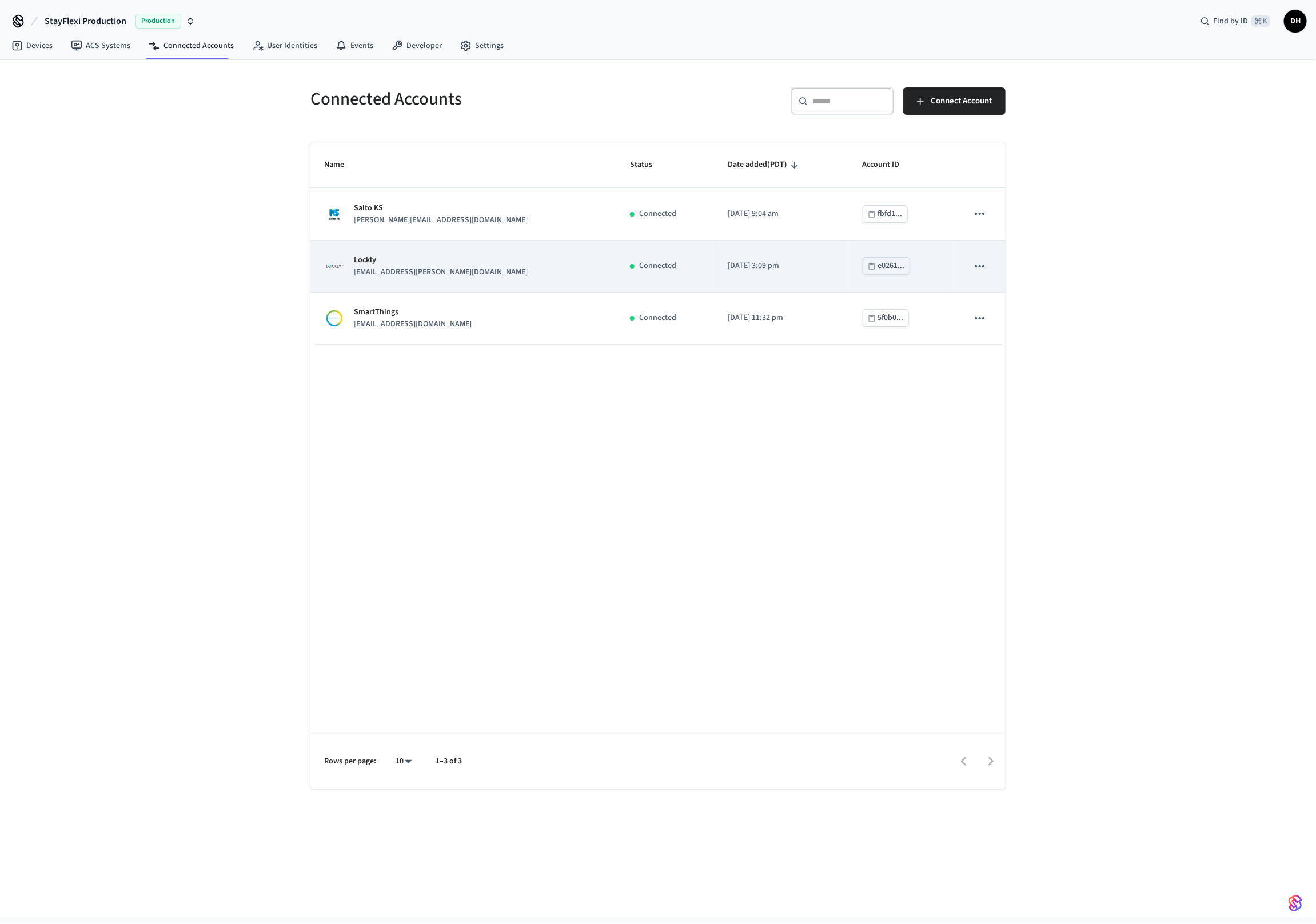
click at [439, 277] on p "[EMAIL_ADDRESS][PERSON_NAME][DOMAIN_NAME]" at bounding box center [441, 272] width 174 height 12
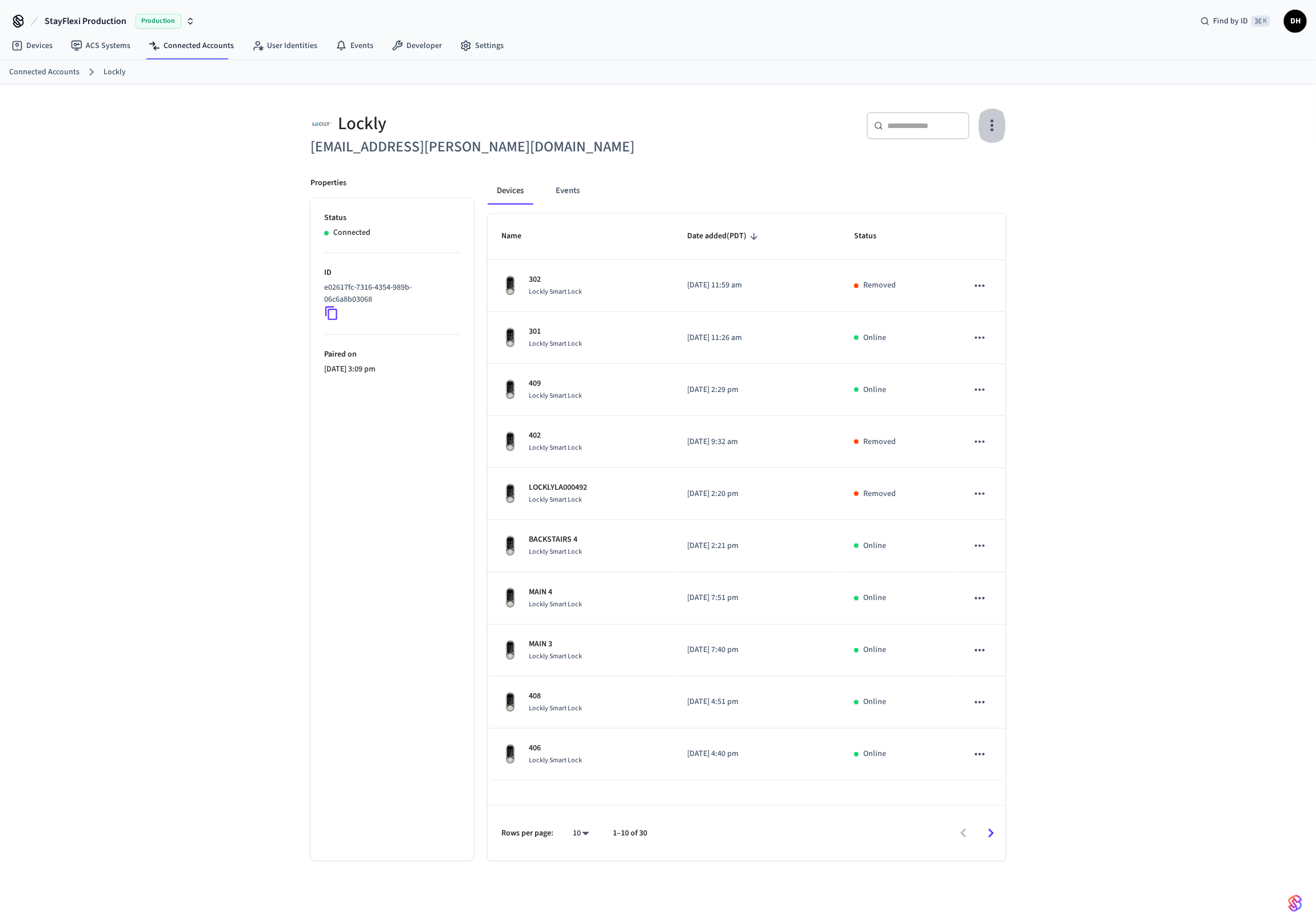
click at [987, 122] on icon "button" at bounding box center [992, 125] width 18 height 18
click at [987, 122] on div at bounding box center [658, 462] width 1316 height 924
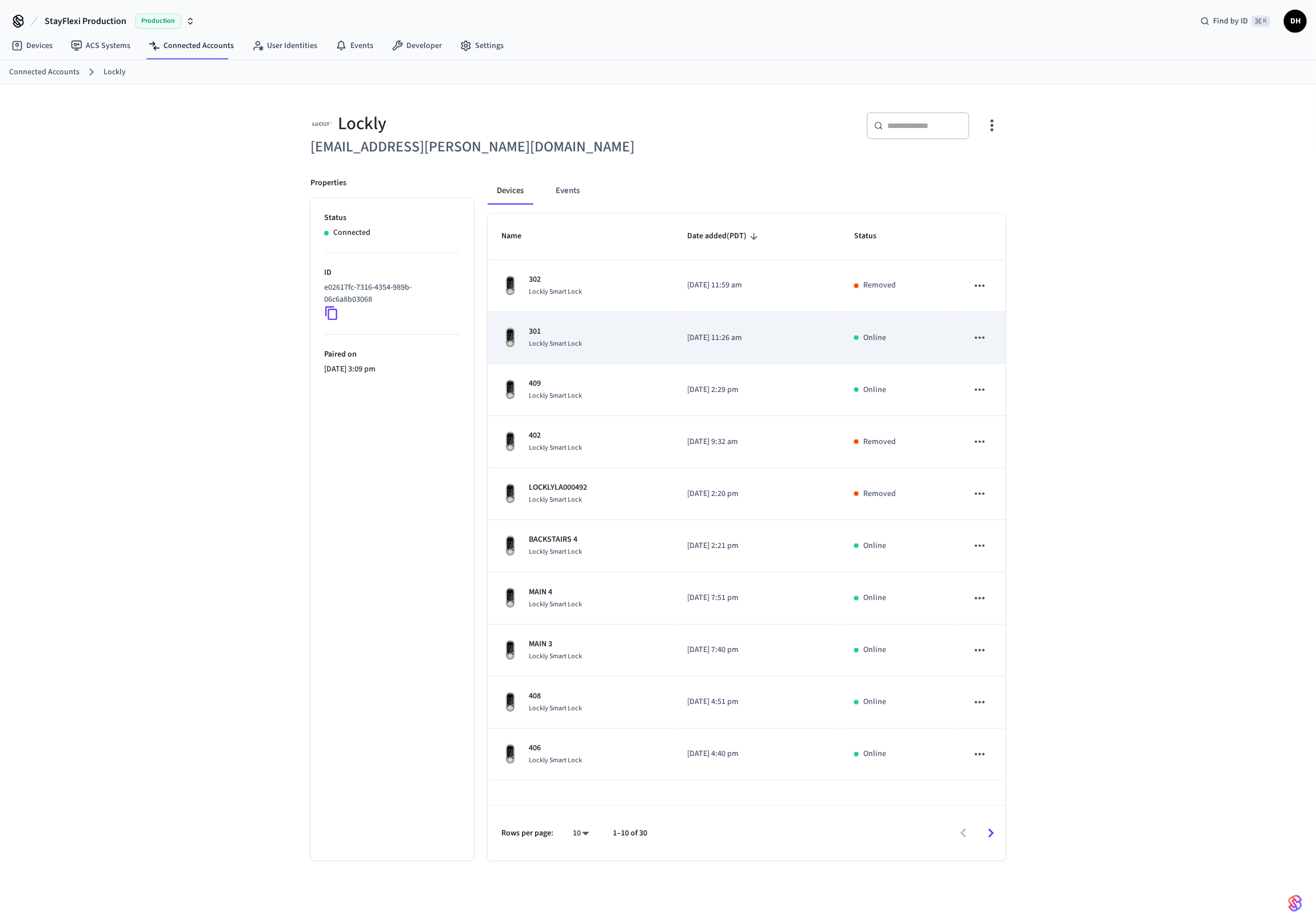
scroll to position [3, 0]
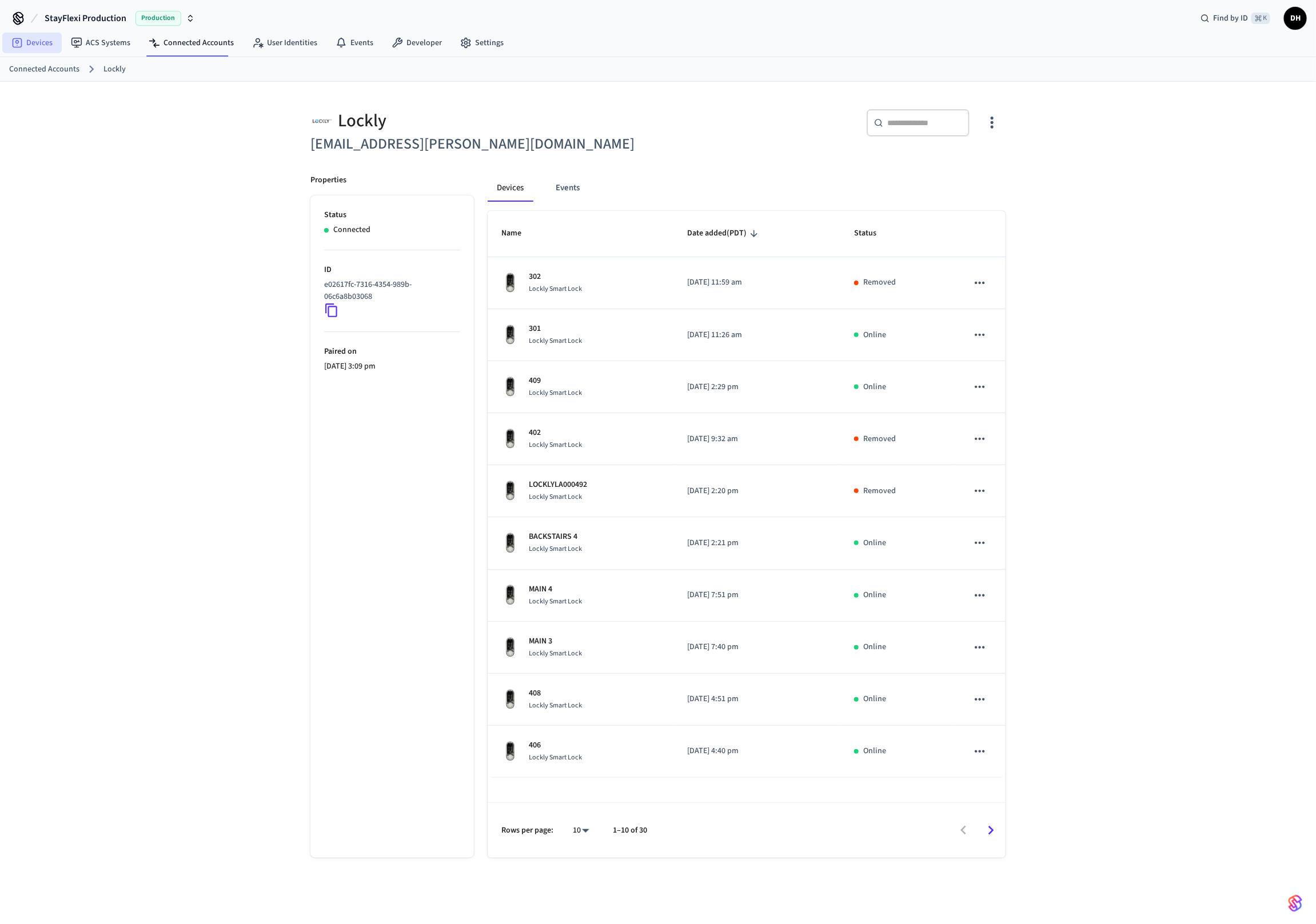
click at [48, 47] on link "Devices" at bounding box center [32, 42] width 59 height 21
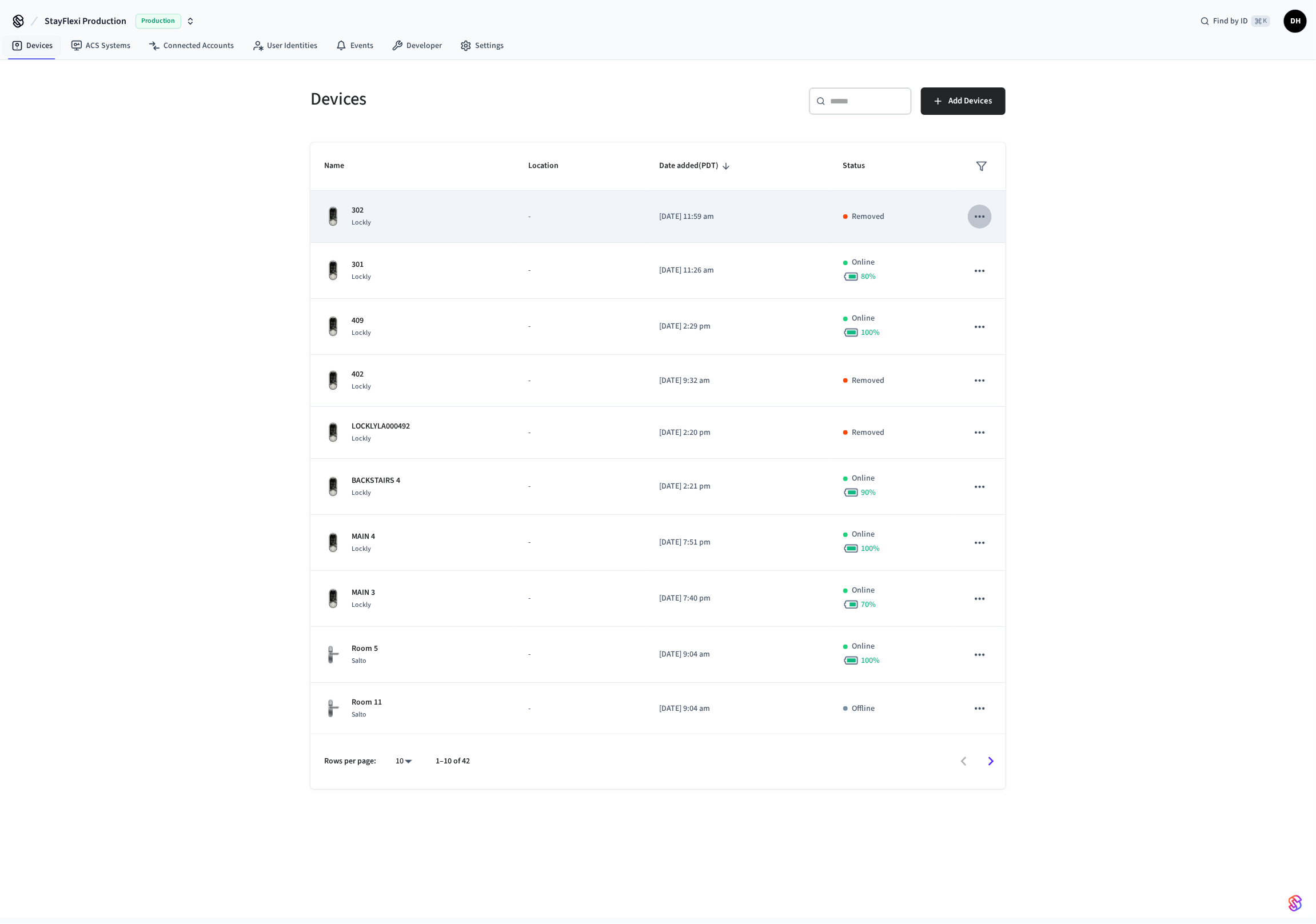
click at [980, 213] on icon "sticky table" at bounding box center [980, 216] width 15 height 15
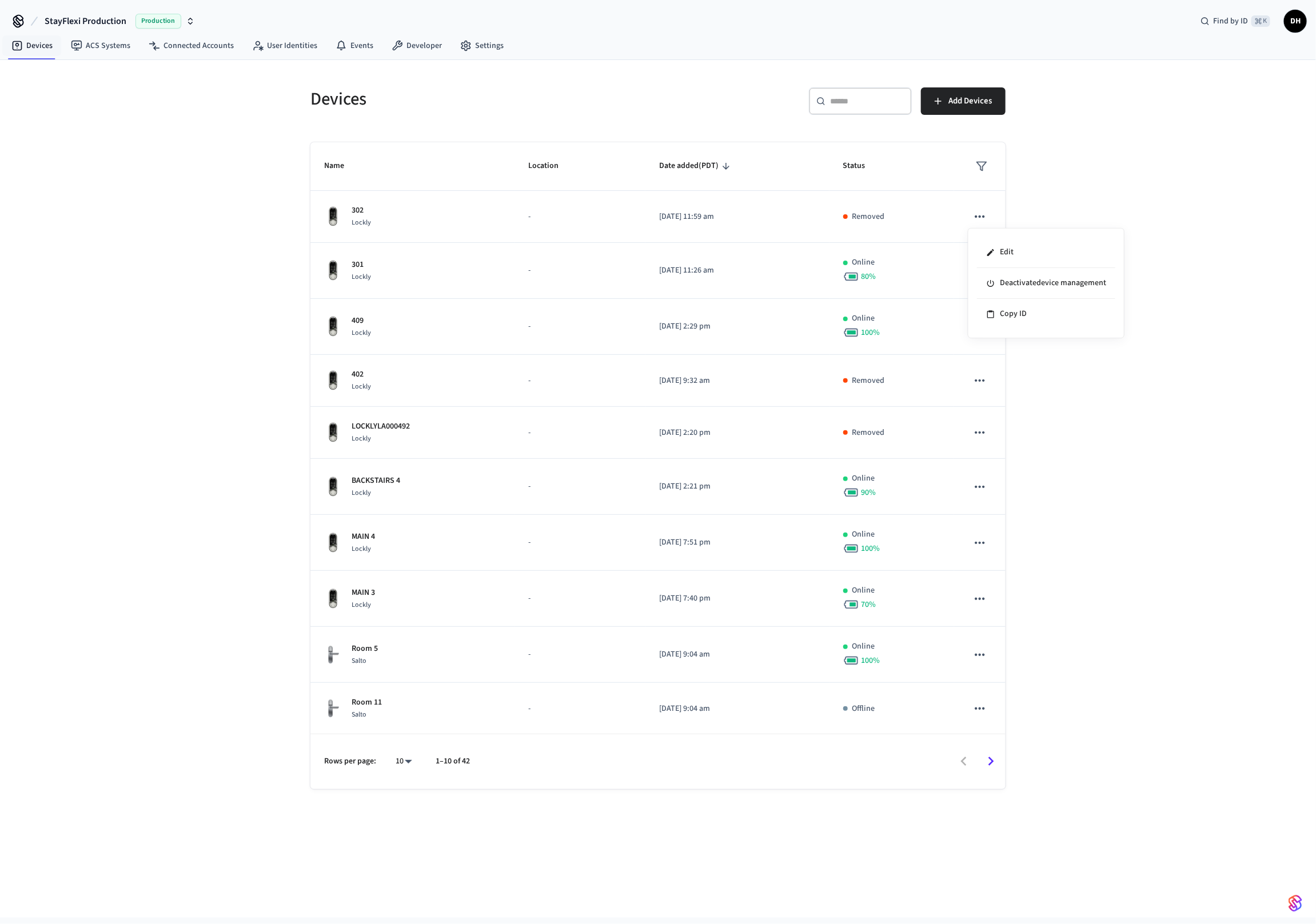
click at [1101, 185] on div at bounding box center [658, 462] width 1316 height 924
click at [989, 759] on icon "Go to next page" at bounding box center [991, 761] width 18 height 18
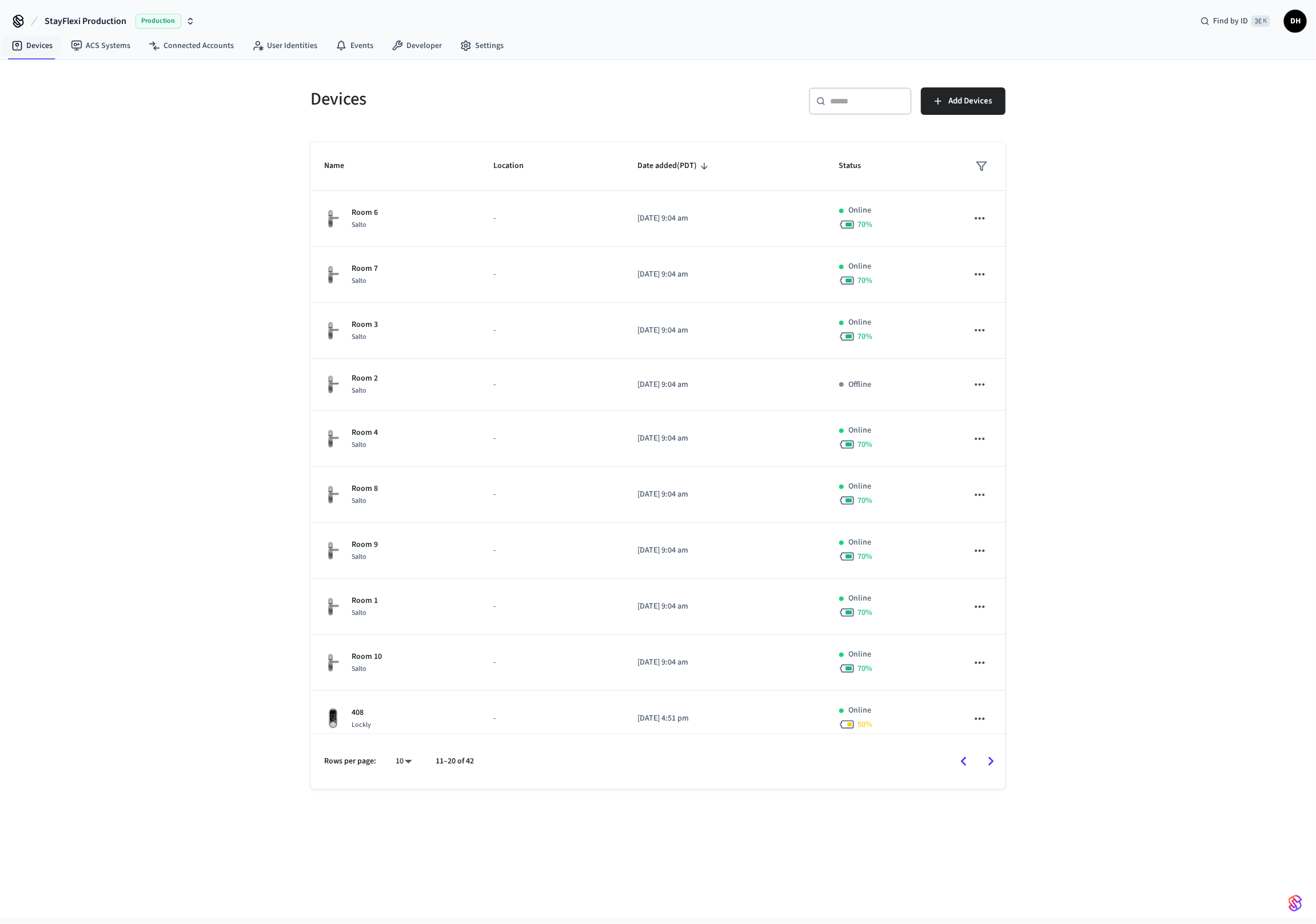
click at [989, 759] on icon "Go to next page" at bounding box center [991, 761] width 18 height 18
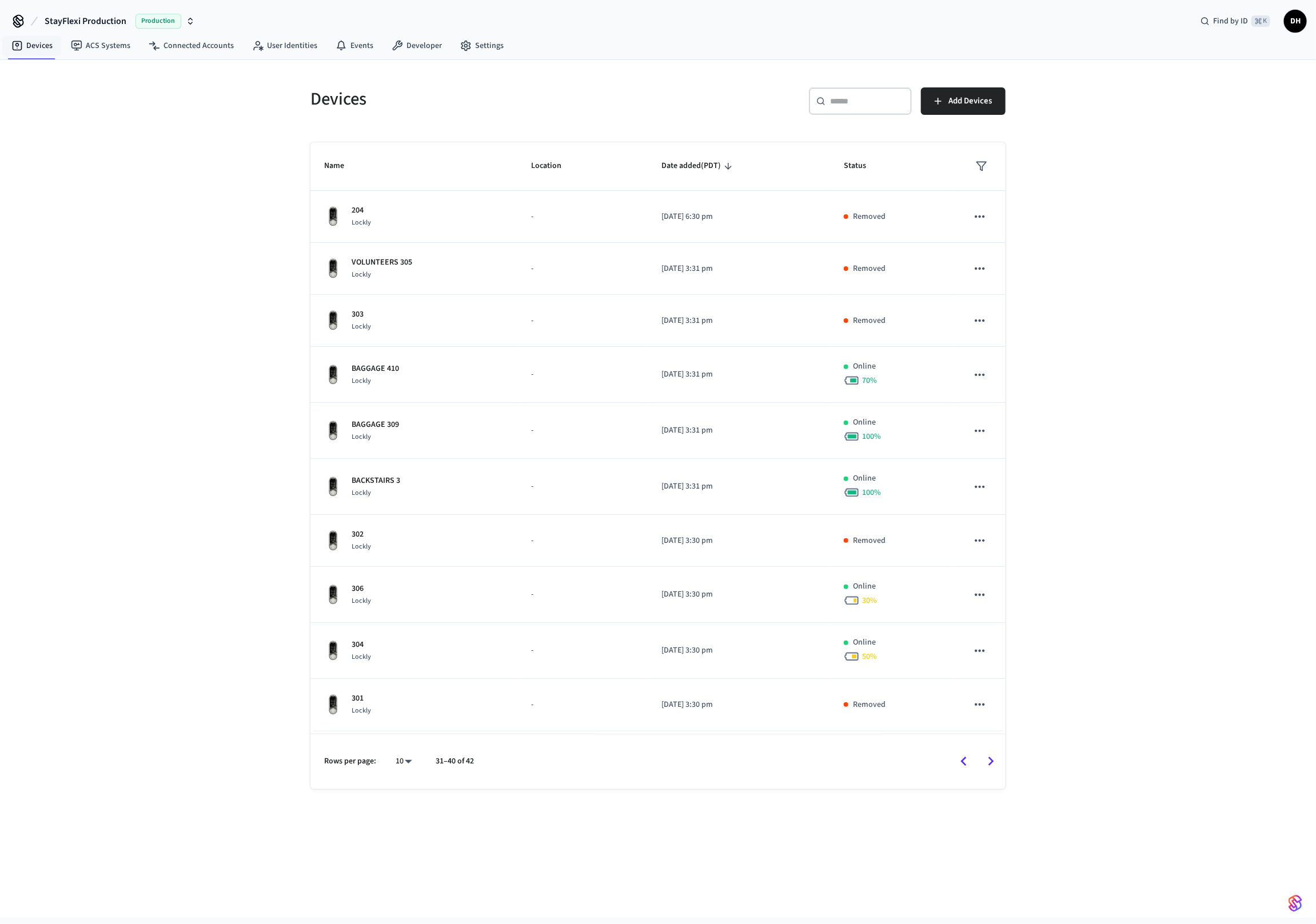
click at [989, 759] on icon "Go to next page" at bounding box center [991, 761] width 18 height 18
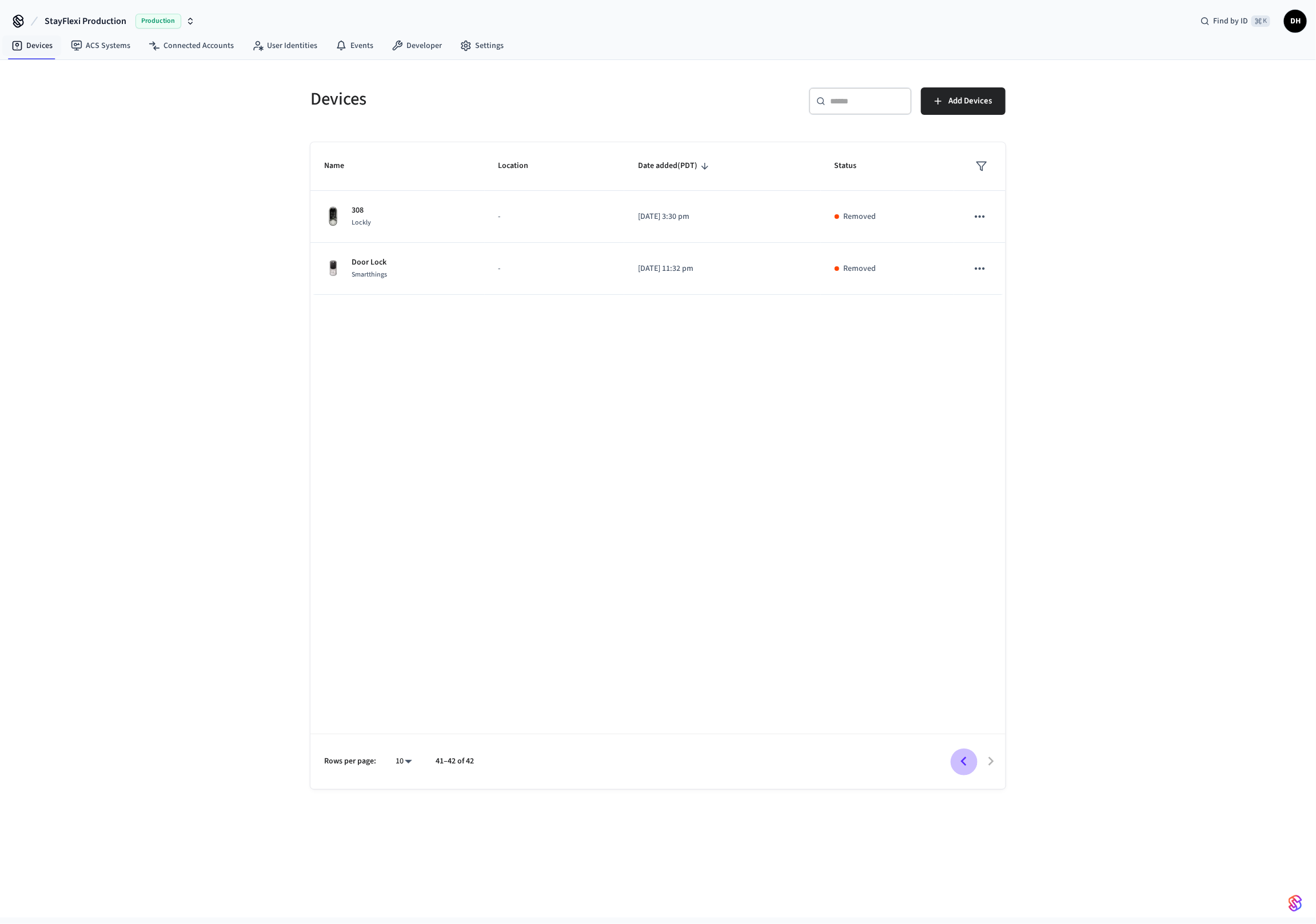
click at [962, 759] on icon "Go to previous page" at bounding box center [964, 761] width 18 height 18
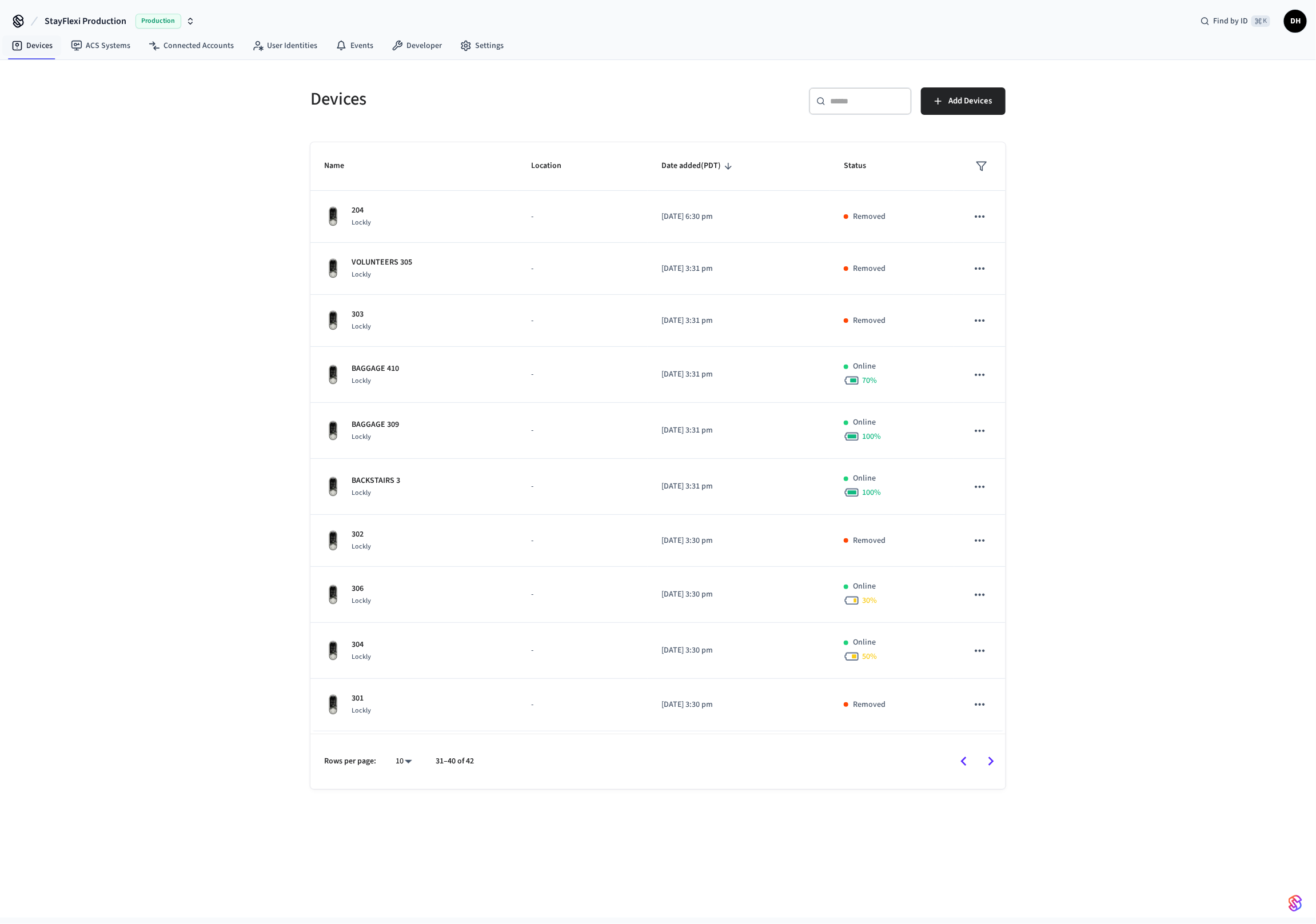
click at [962, 759] on icon "Go to previous page" at bounding box center [964, 761] width 18 height 18
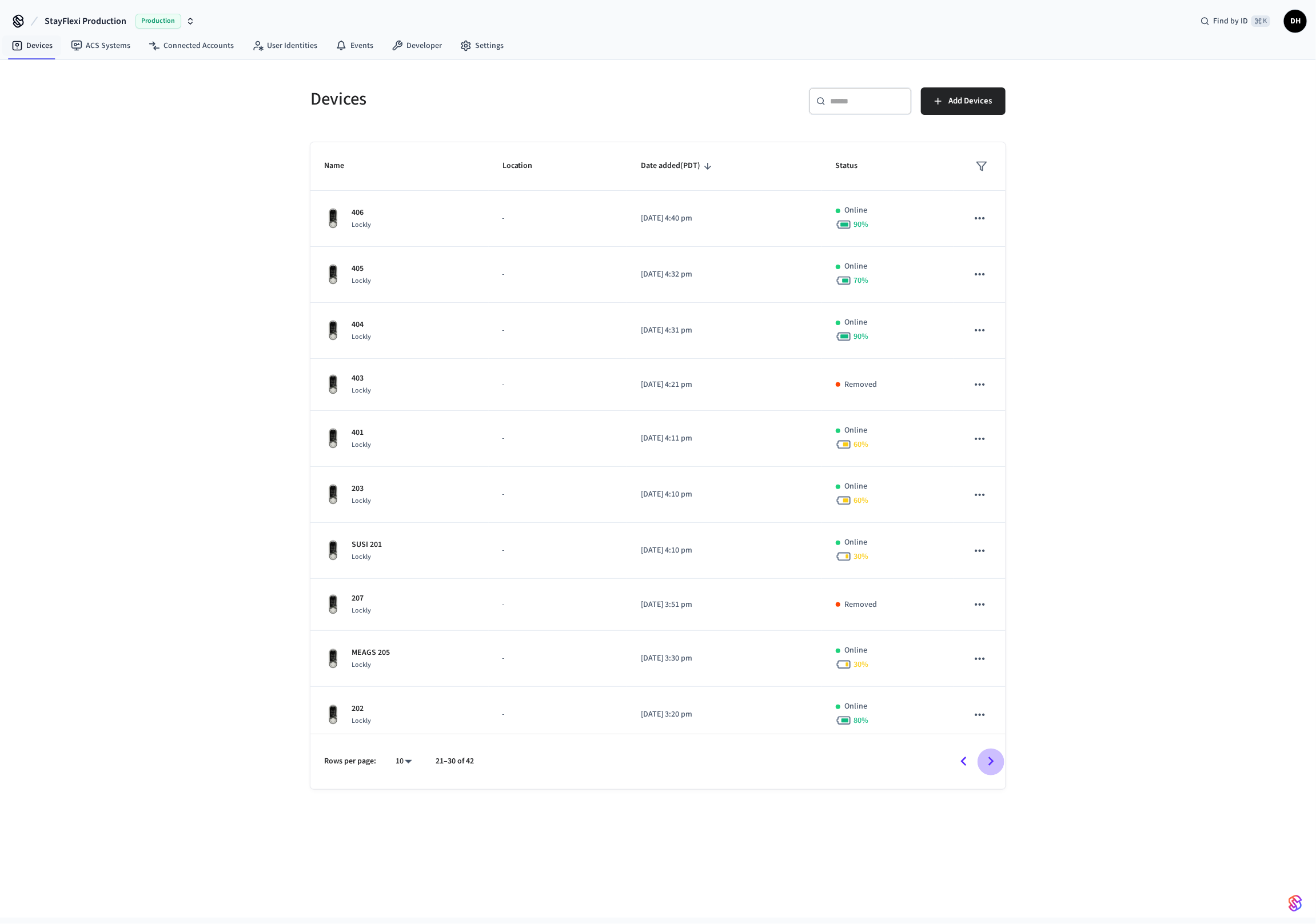
click at [997, 762] on icon "Go to next page" at bounding box center [991, 761] width 18 height 18
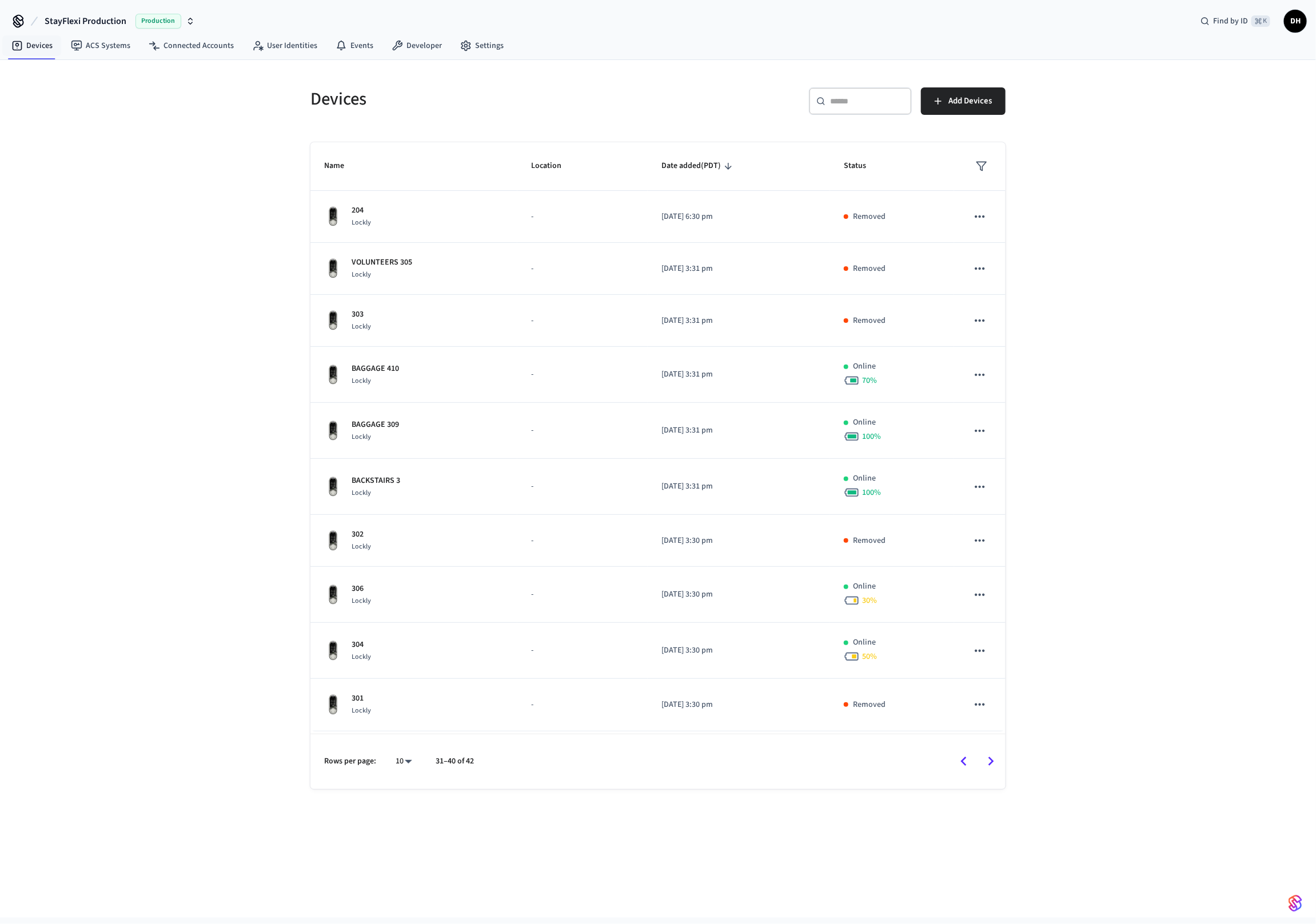
click at [167, 118] on div "Devices ​ ​ Add Devices Name Location Date added (PDT) Status 204 Lockly - 2022…" at bounding box center [658, 489] width 1316 height 858
click at [157, 47] on icon at bounding box center [155, 46] width 12 height 12
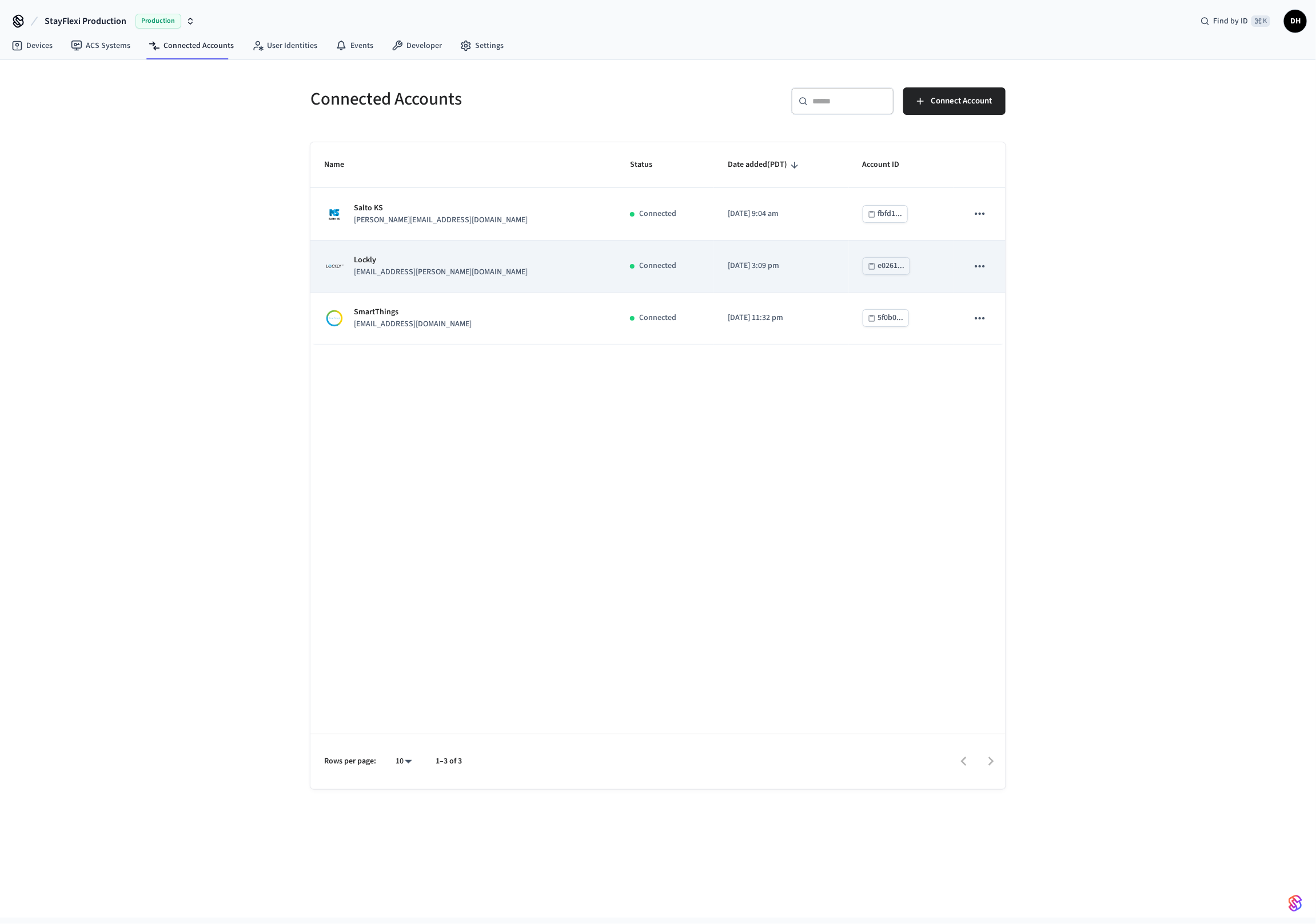
click at [979, 264] on icon "sticky table" at bounding box center [980, 265] width 10 height 2
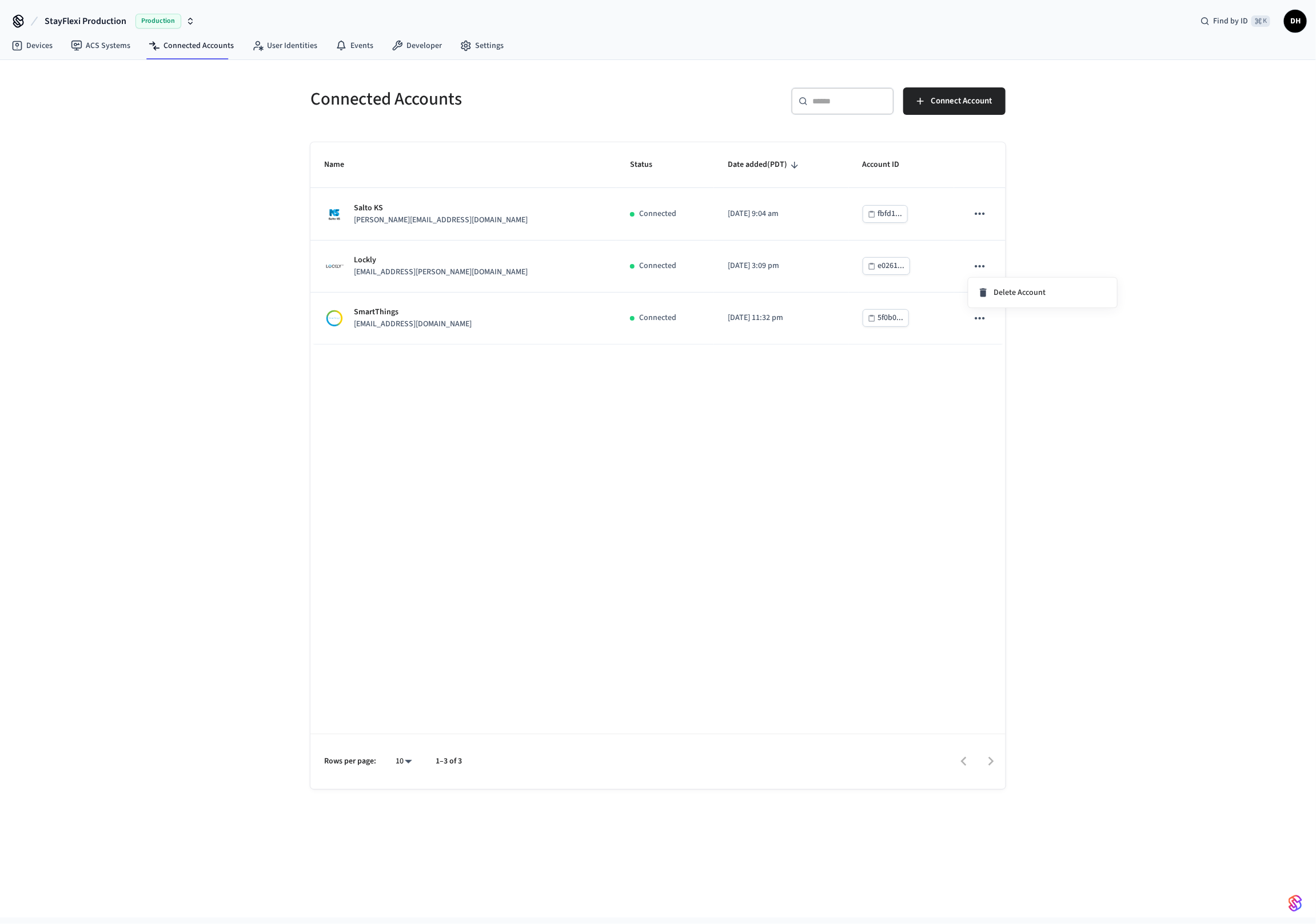
click at [890, 441] on div at bounding box center [658, 462] width 1316 height 924
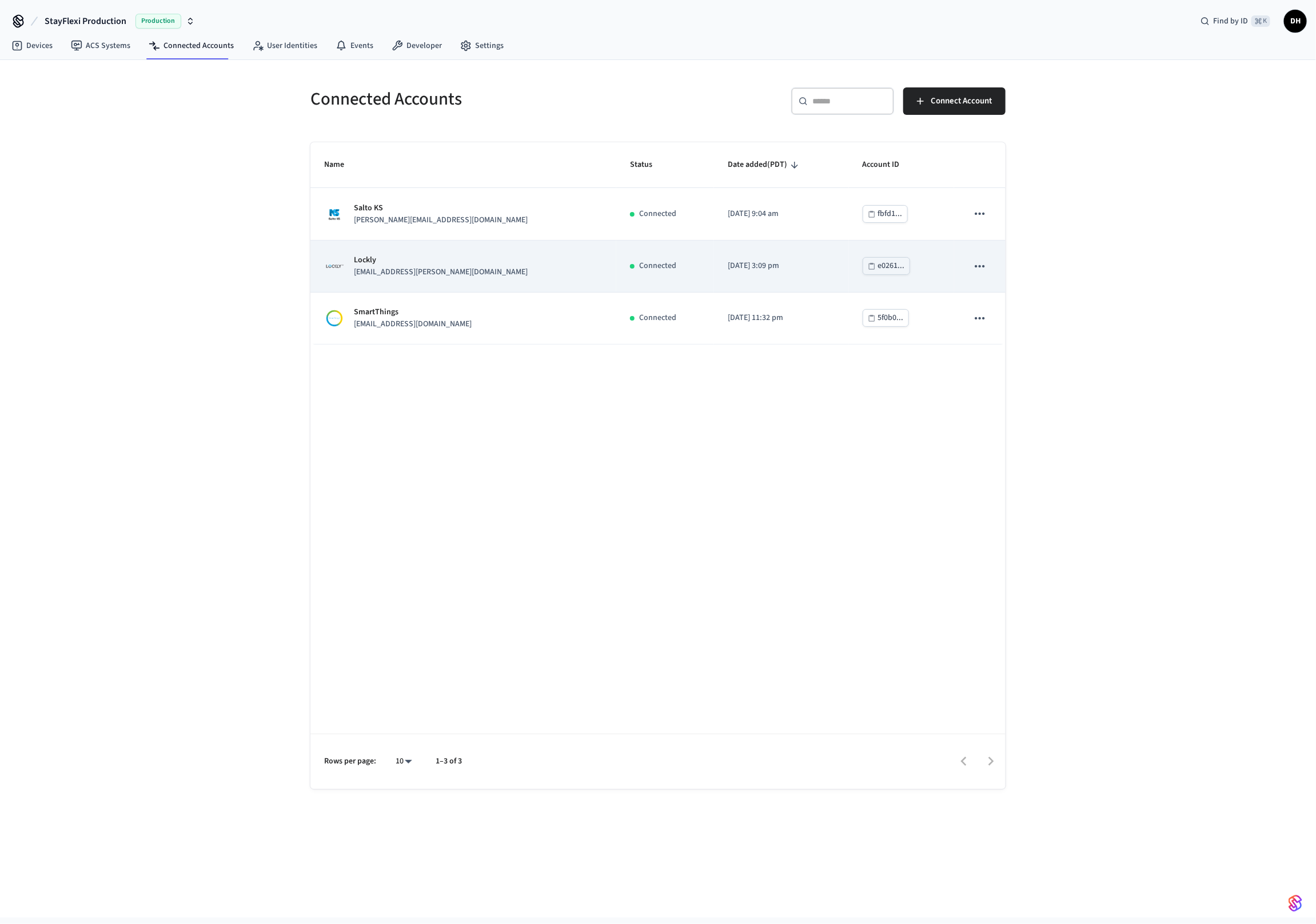
click at [502, 260] on div "Lockly venkatesh.sakamuri@stayflexi.com" at bounding box center [464, 266] width 278 height 24
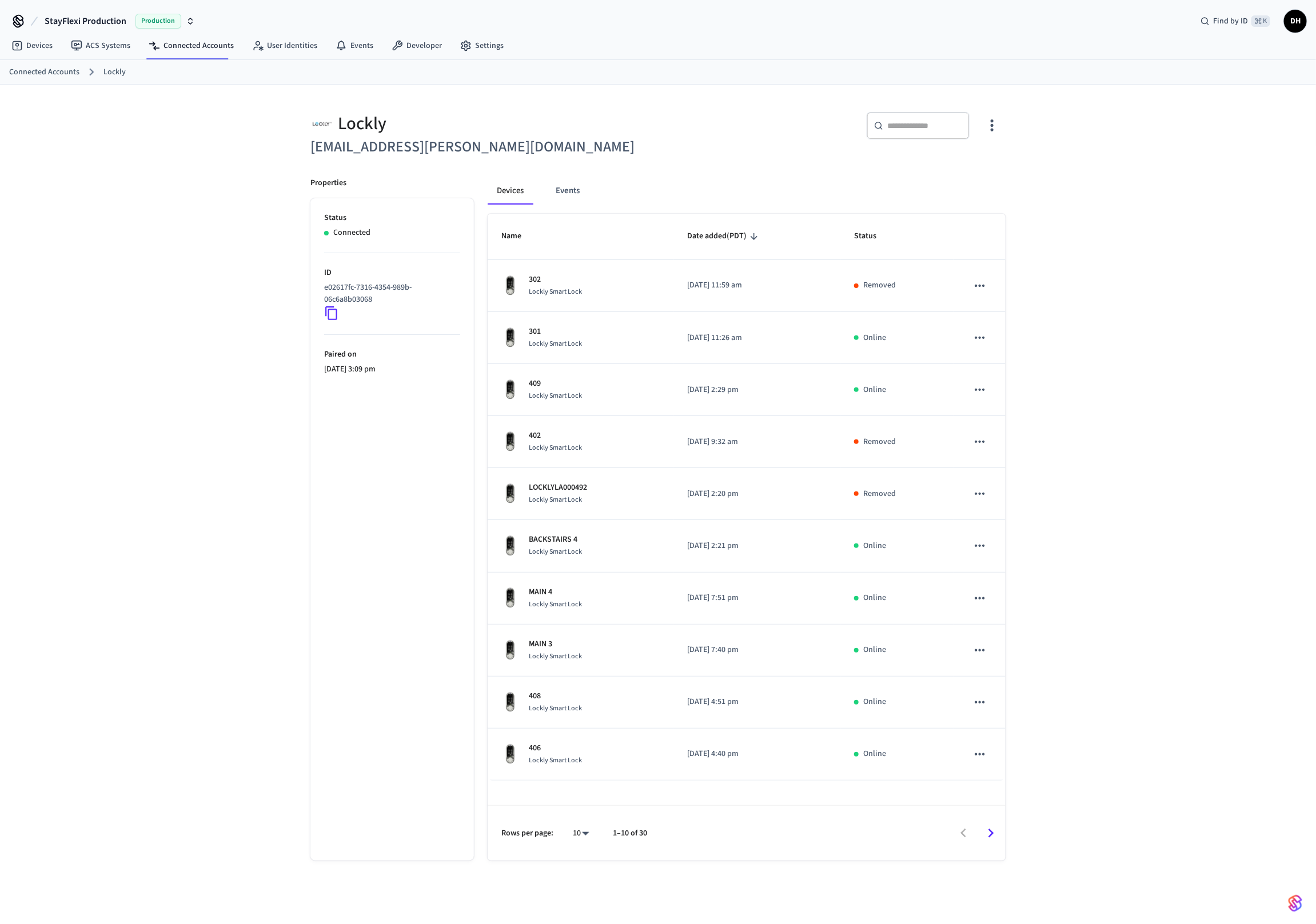
click at [990, 126] on icon "button" at bounding box center [992, 125] width 18 height 18
click at [950, 172] on span "Sync Account" at bounding box center [960, 173] width 46 height 12
click at [1152, 238] on div at bounding box center [658, 462] width 1316 height 924
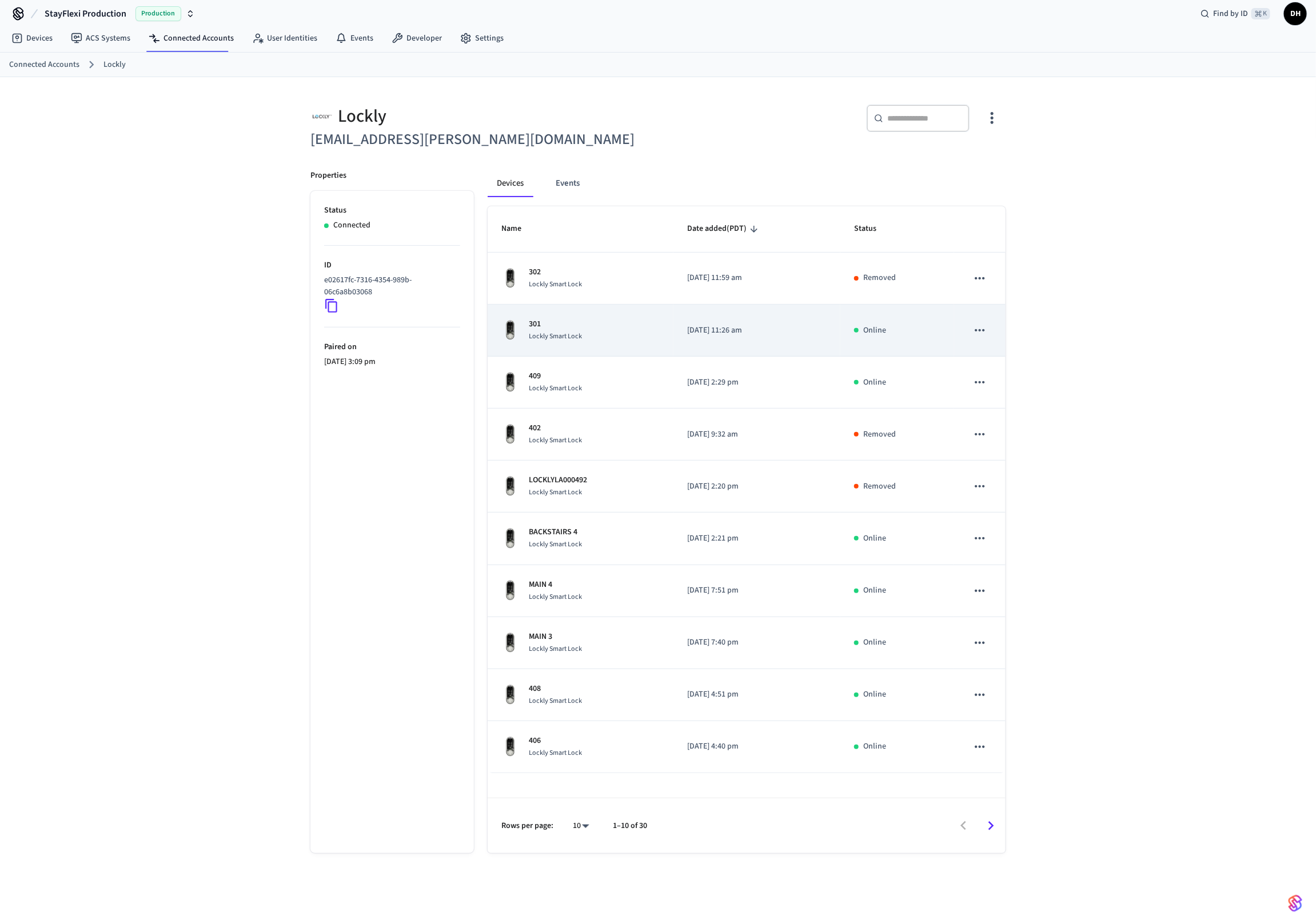
scroll to position [17, 0]
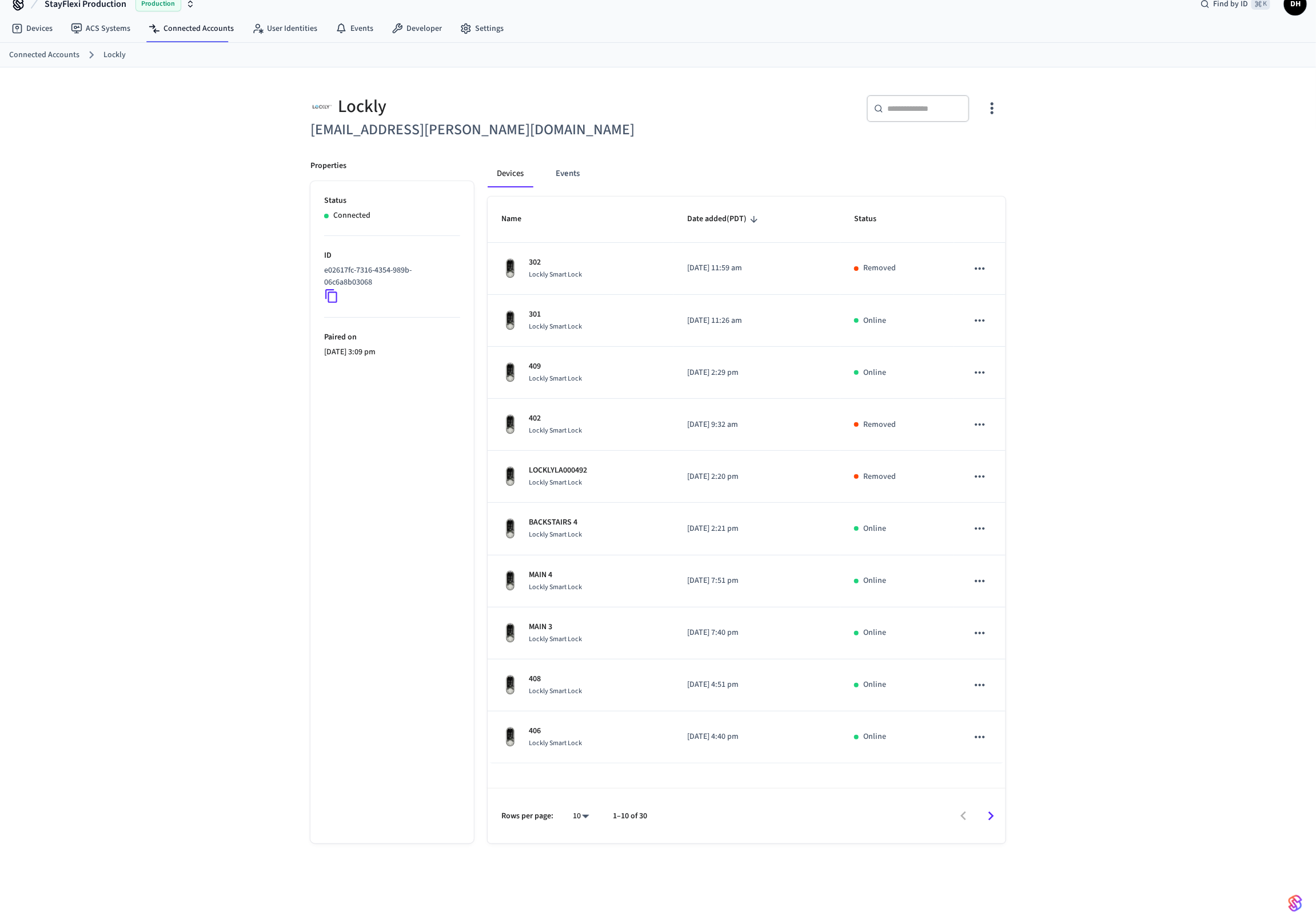
click at [989, 817] on icon "Go to next page" at bounding box center [991, 816] width 6 height 9
click at [913, 104] on input "text" at bounding box center [924, 108] width 74 height 12
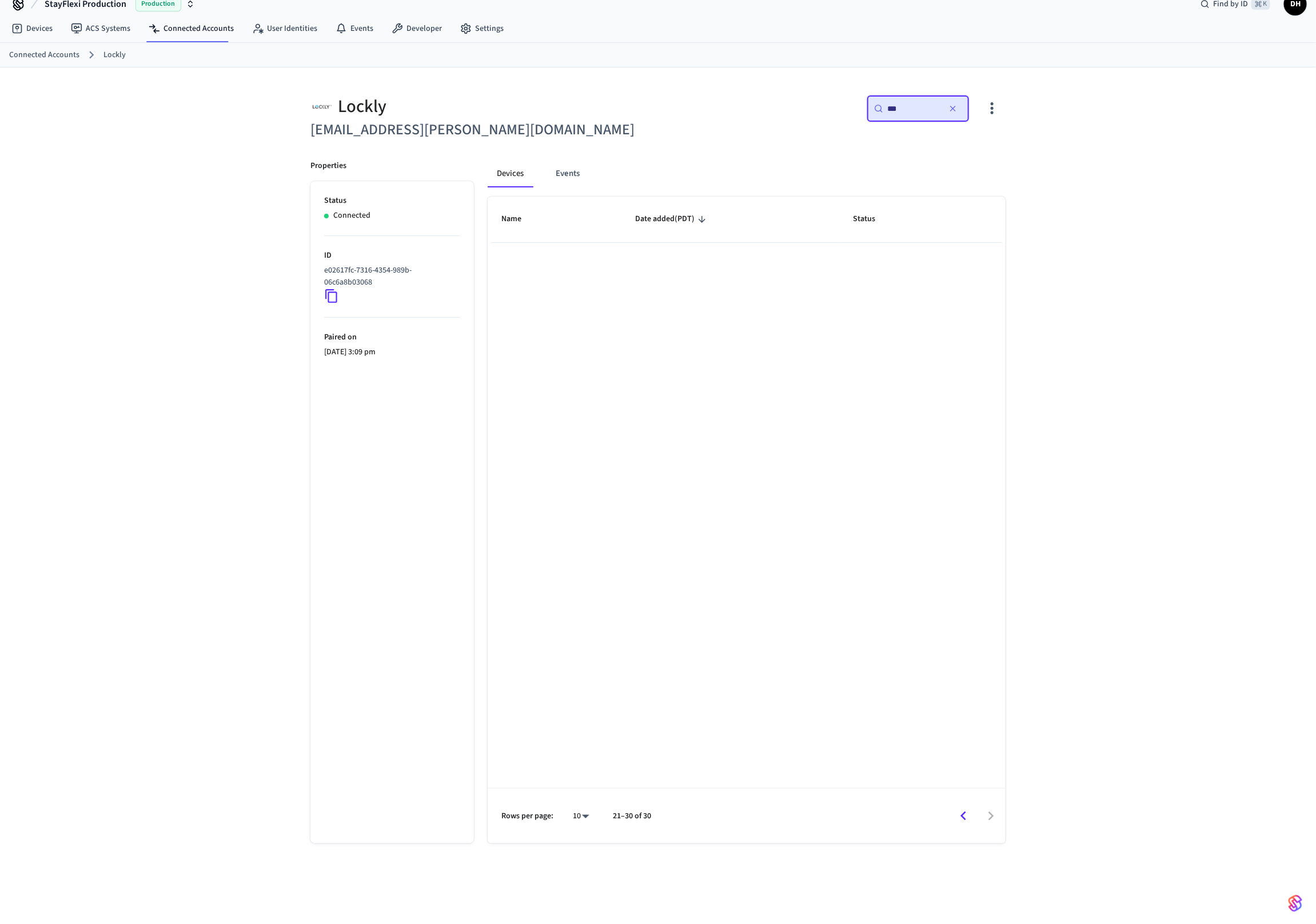
type input "***"
click at [971, 816] on icon "Go to previous page" at bounding box center [964, 817] width 18 height 18
click at [952, 113] on button "button" at bounding box center [953, 108] width 19 height 19
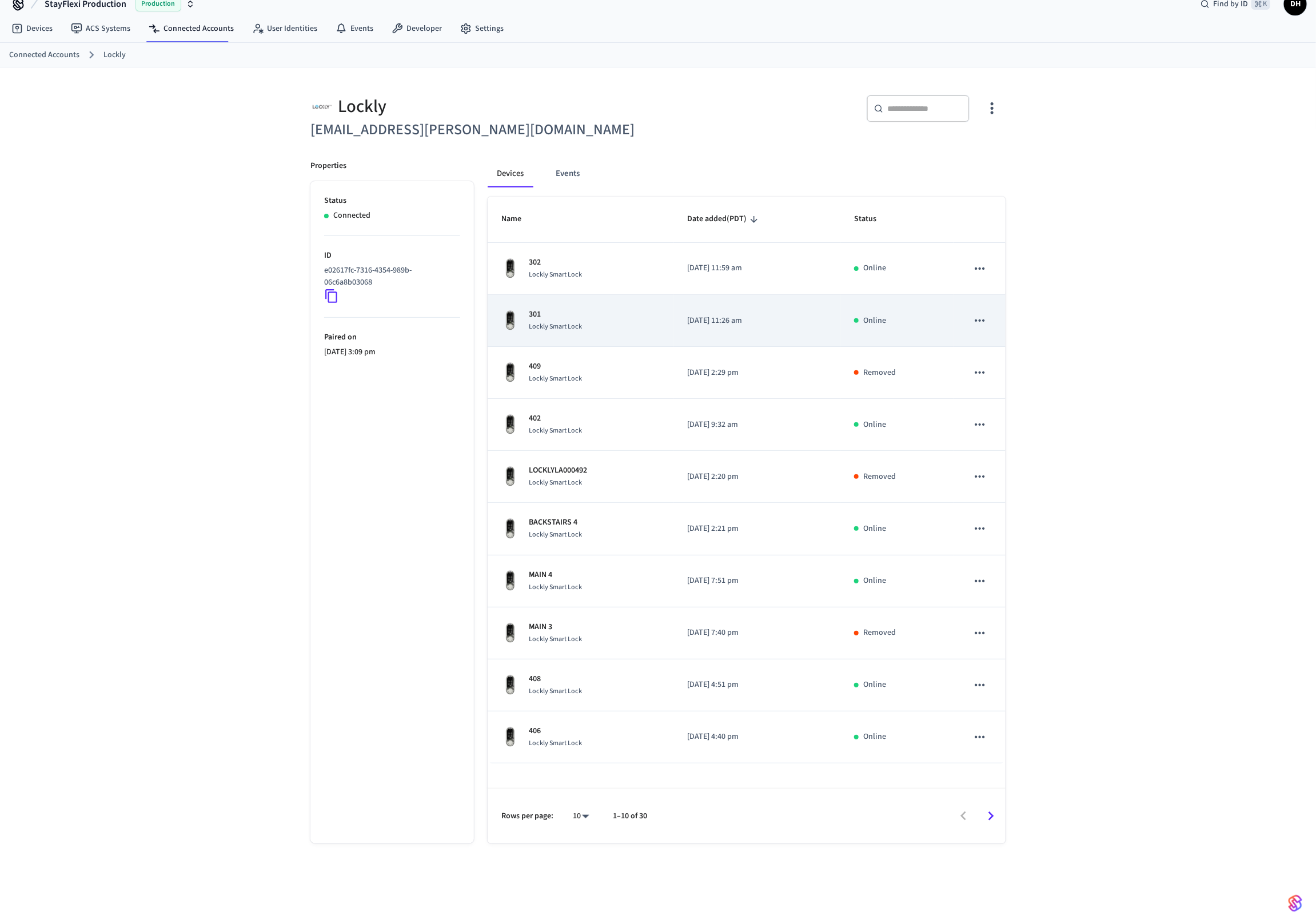
click at [574, 318] on p "301" at bounding box center [555, 315] width 53 height 12
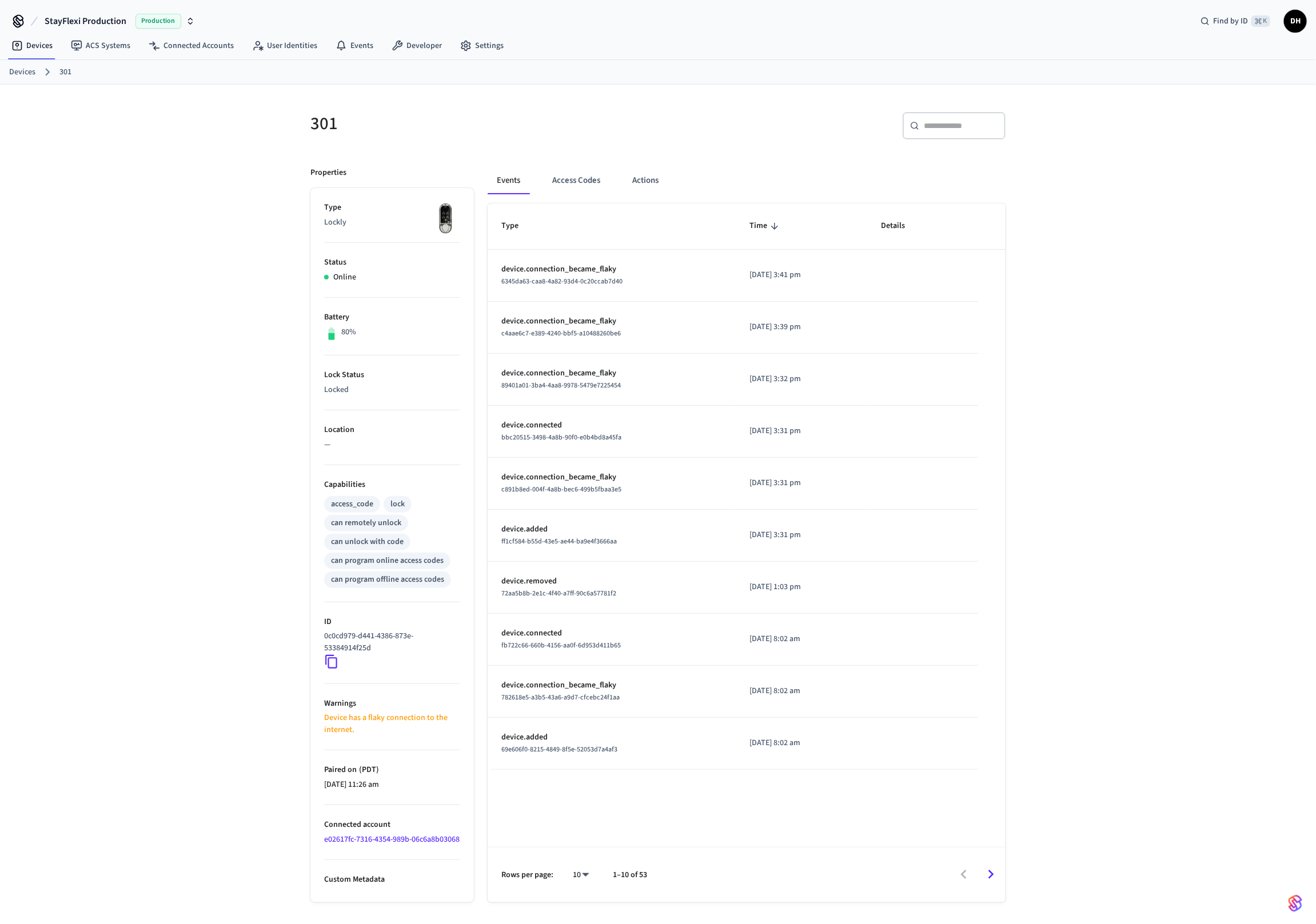
click at [742, 100] on div "​ ​" at bounding box center [828, 123] width 354 height 50
click at [782, 42] on div "Devices ACS Systems Connected Accounts User Identities Events Developer Settings" at bounding box center [658, 46] width 1316 height 27
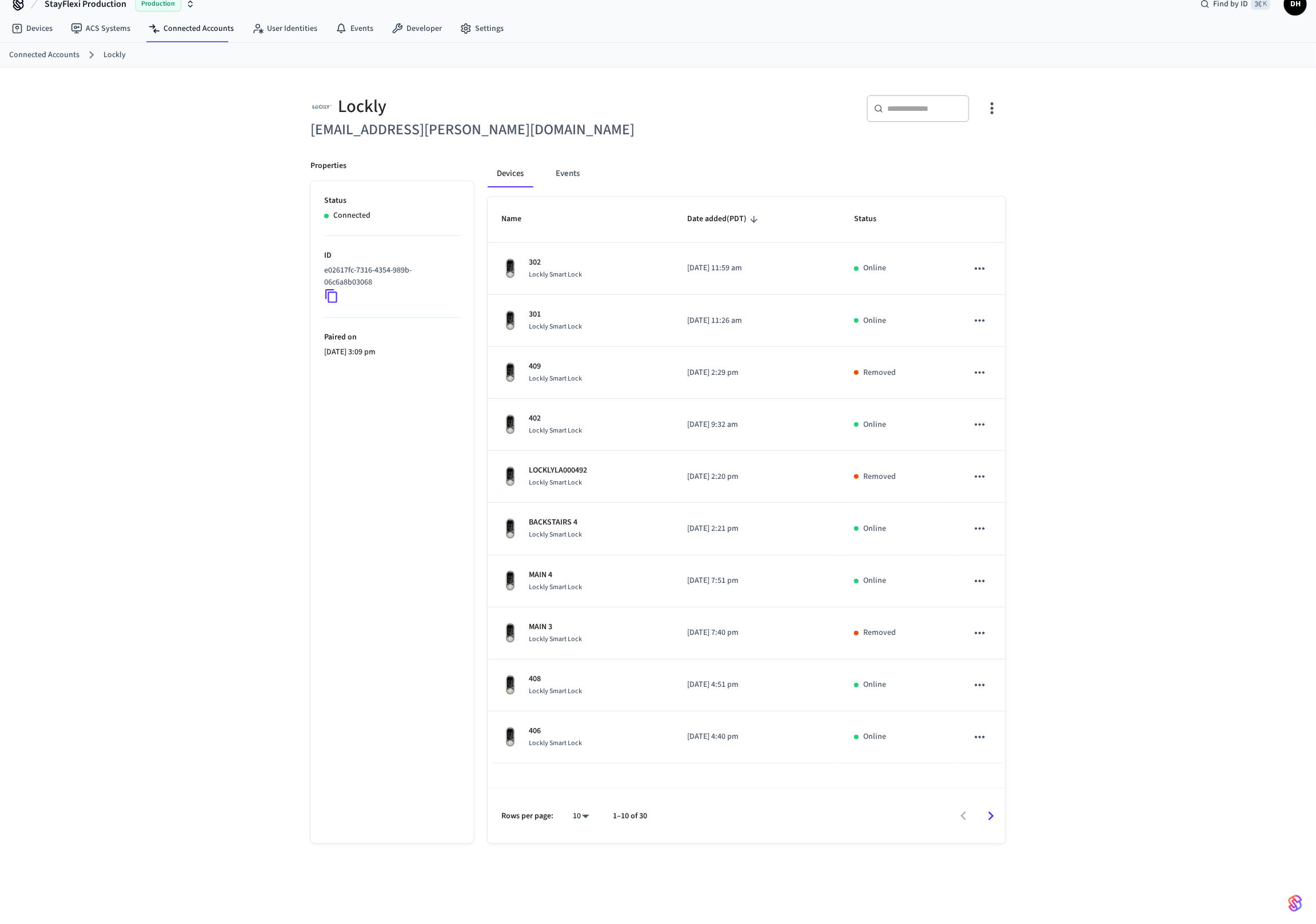
click at [908, 97] on div "​ ​" at bounding box center [918, 108] width 103 height 28
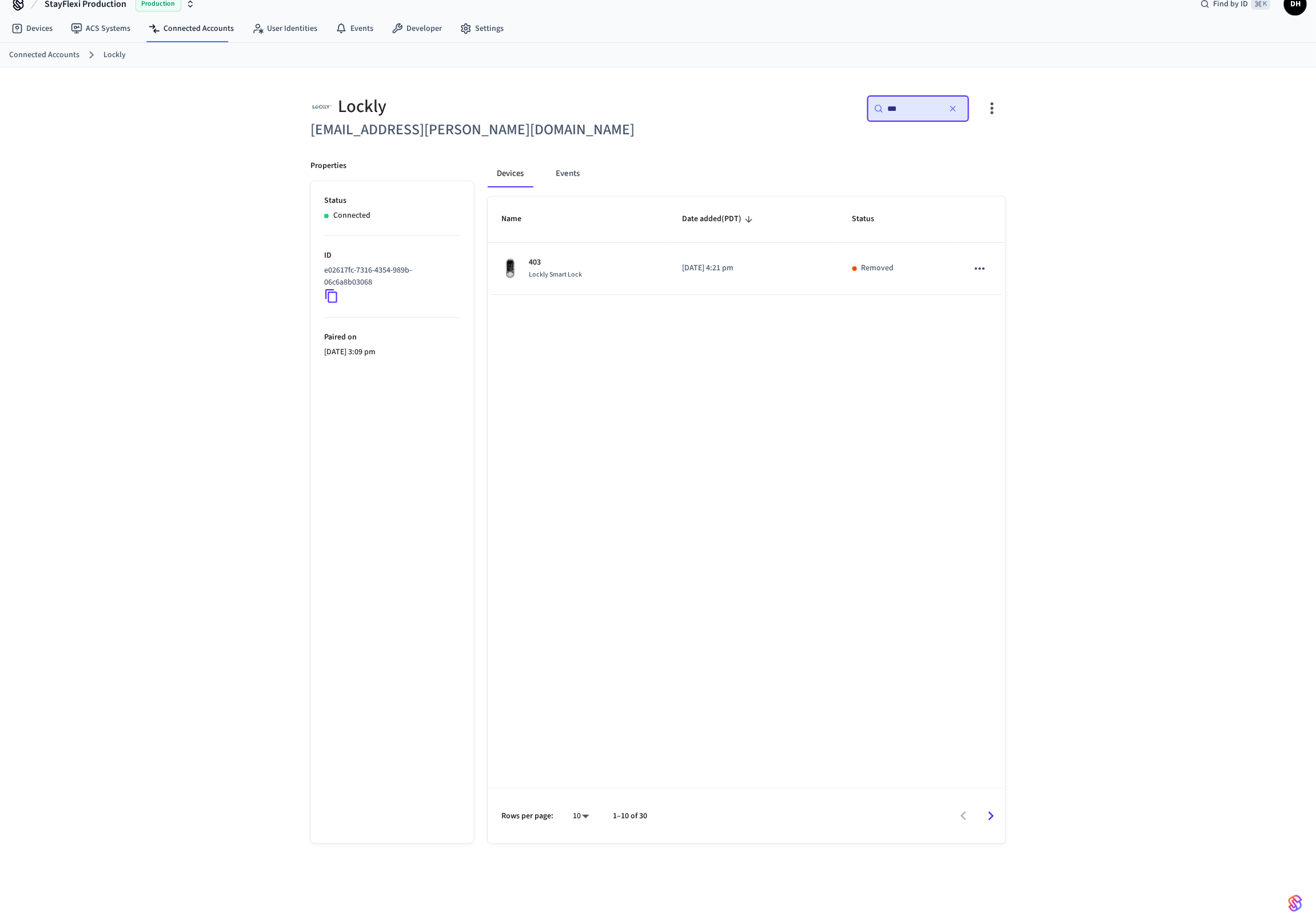
type input "***"
click at [1105, 325] on div "Lockly venkatesh.sakamuri@stayflexi.com ​ *** ​ Properties Status Connected ID …" at bounding box center [658, 496] width 1316 height 858
click at [329, 295] on icon at bounding box center [331, 296] width 15 height 15
click at [415, 24] on link "Developer" at bounding box center [417, 29] width 69 height 21
